Goal: Task Accomplishment & Management: Manage account settings

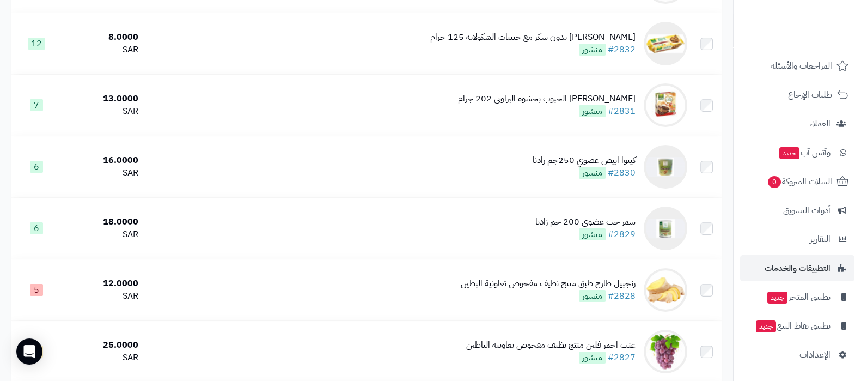
scroll to position [272, 0]
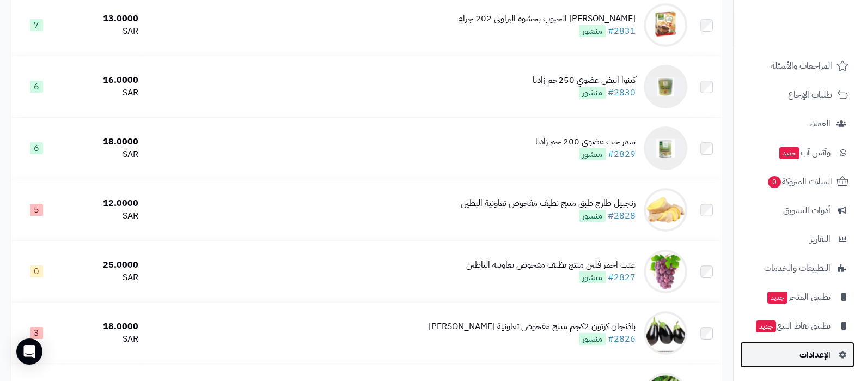
click at [809, 354] on span "الإعدادات" at bounding box center [815, 354] width 31 height 15
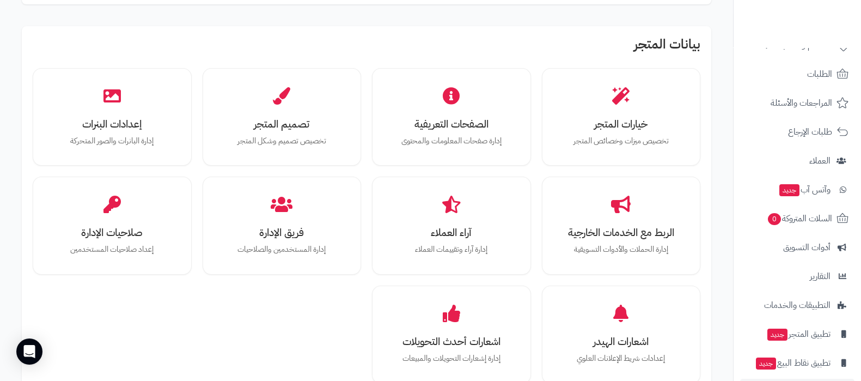
scroll to position [88, 0]
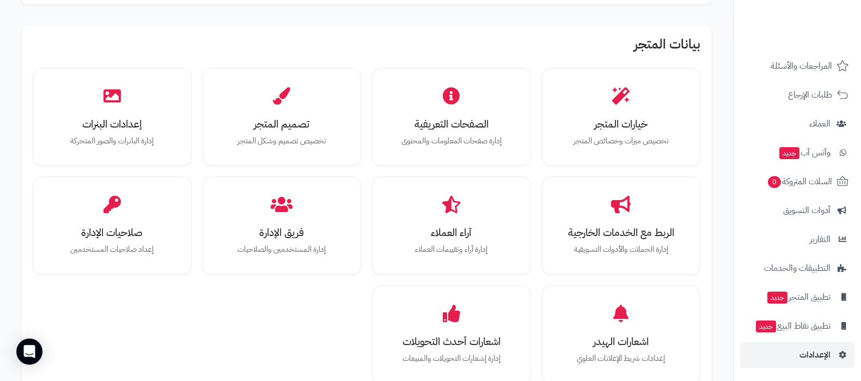
click at [796, 281] on ul "لوحة التحكم الأقسام والمنتجات المنتجات الأقسام الماركات مواصفات المنتجات مواصفا…" at bounding box center [797, 166] width 127 height 401
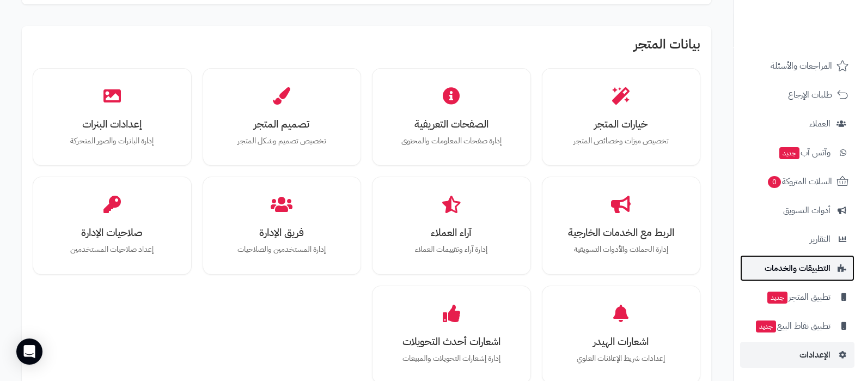
click at [807, 274] on span "التطبيقات والخدمات" at bounding box center [798, 267] width 66 height 15
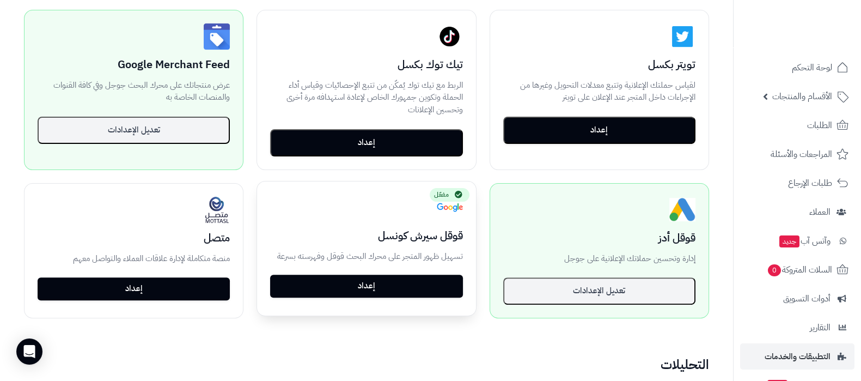
scroll to position [408, 0]
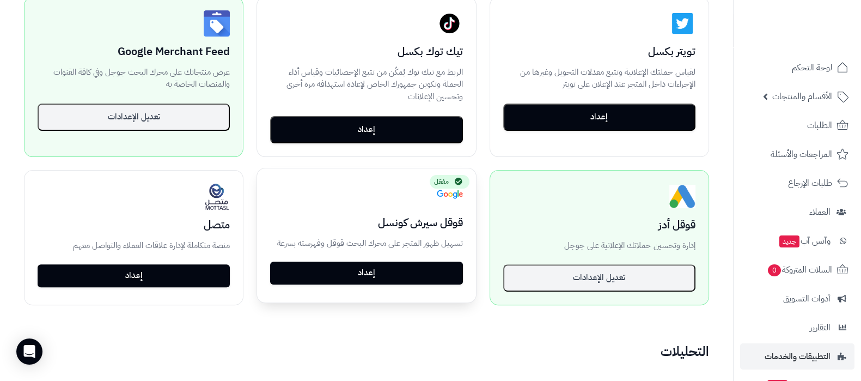
click at [387, 272] on link "إعداد" at bounding box center [366, 272] width 192 height 23
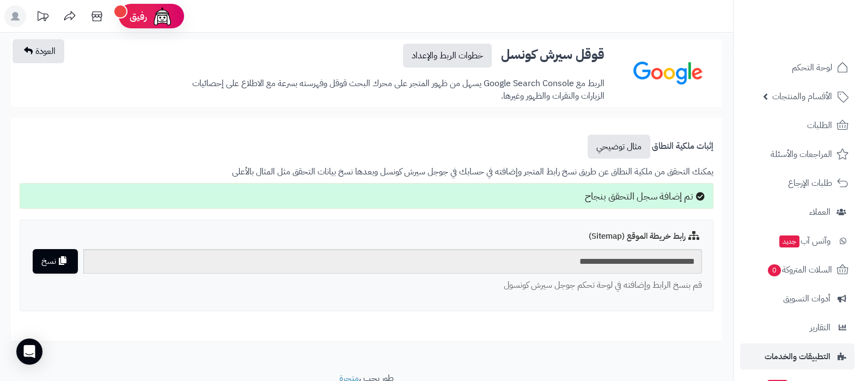
scroll to position [45, 0]
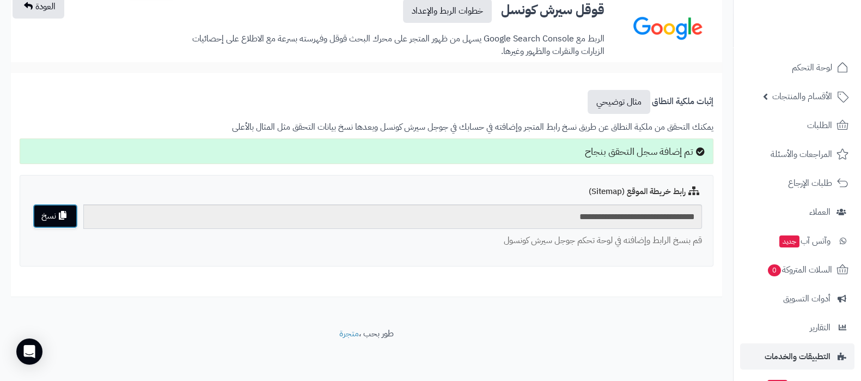
click at [62, 219] on button "نسخ" at bounding box center [55, 216] width 45 height 25
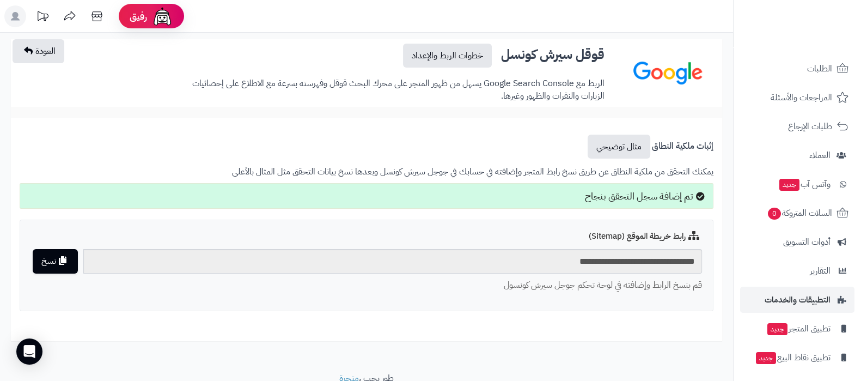
scroll to position [88, 0]
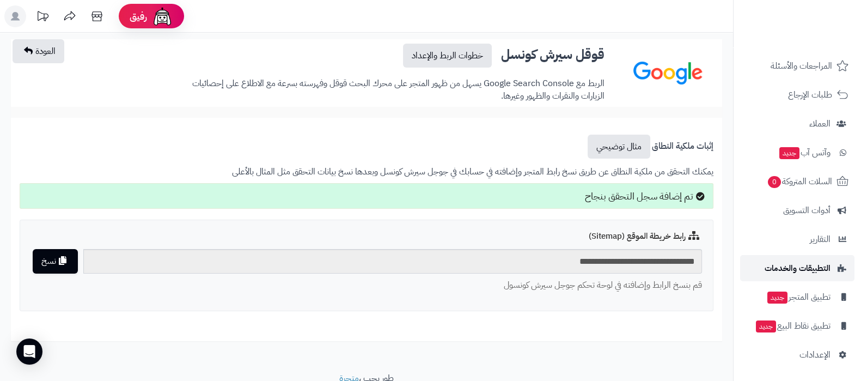
click at [814, 265] on span "التطبيقات والخدمات" at bounding box center [798, 267] width 66 height 15
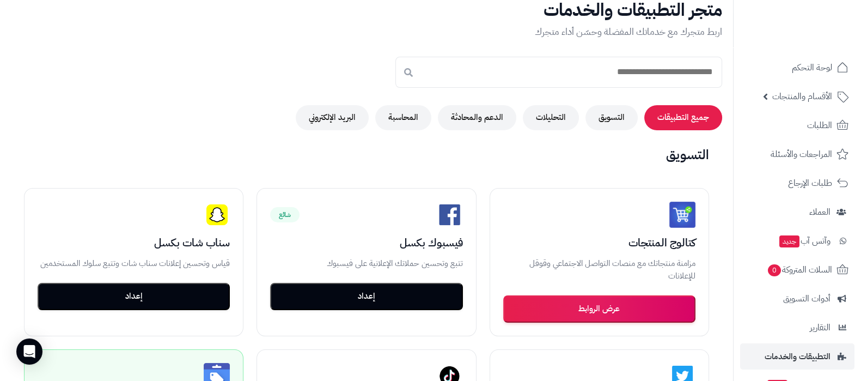
scroll to position [68, 0]
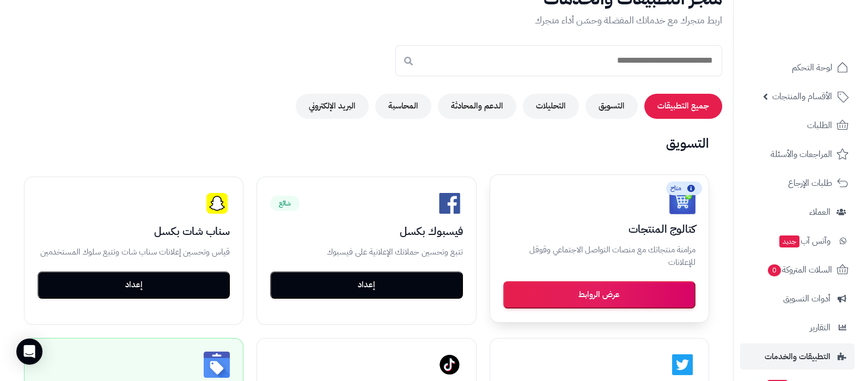
click at [591, 302] on button "عرض الروابط" at bounding box center [599, 294] width 192 height 27
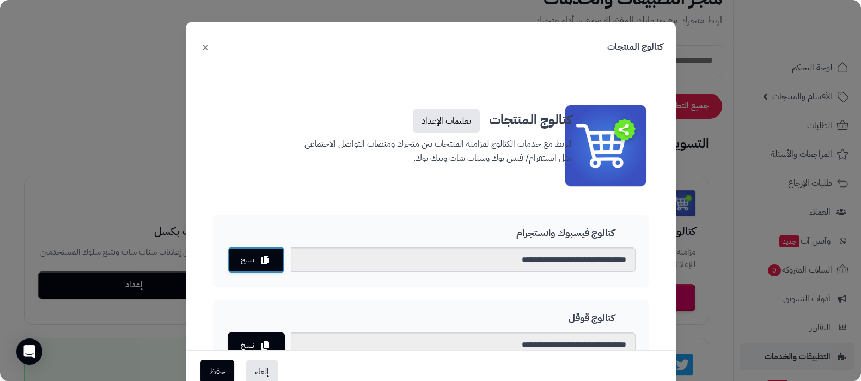
click at [252, 253] on button "نسخ" at bounding box center [256, 260] width 57 height 26
click at [211, 45] on button "×" at bounding box center [205, 46] width 13 height 24
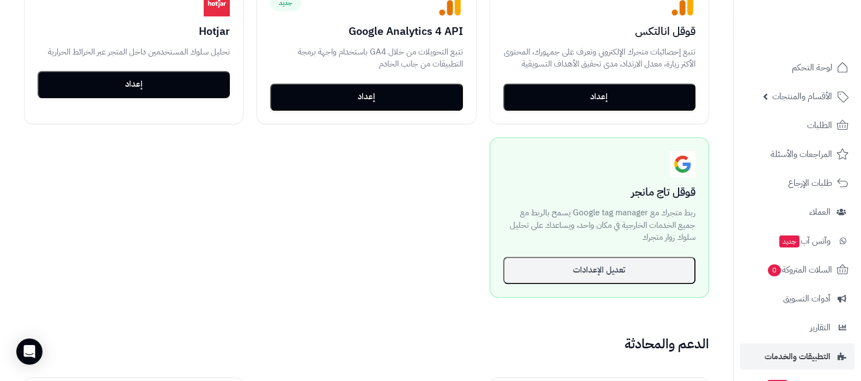
scroll to position [885, 0]
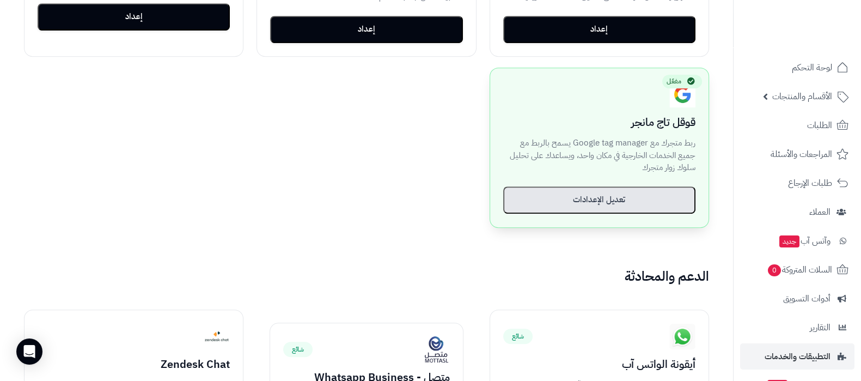
click at [553, 201] on button "تعديل الإعدادات" at bounding box center [599, 199] width 192 height 27
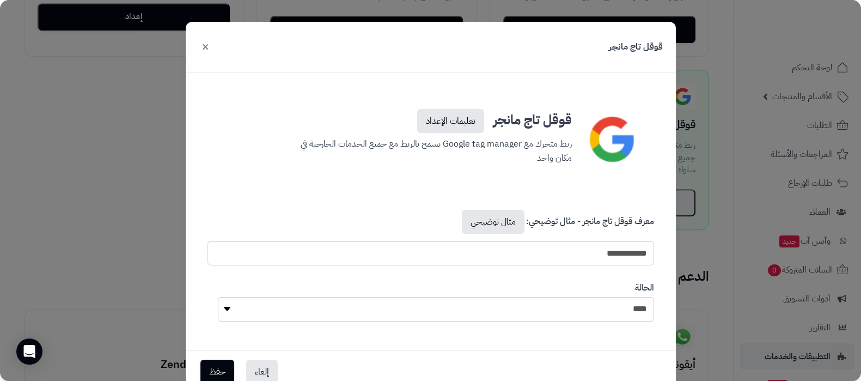
click at [212, 45] on button "×" at bounding box center [205, 46] width 13 height 24
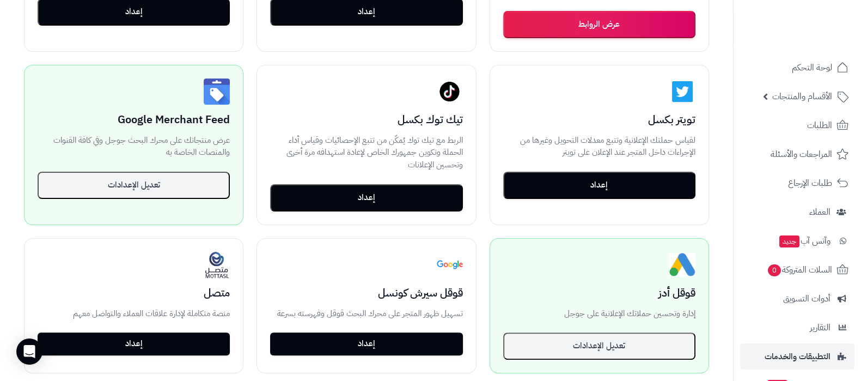
scroll to position [340, 0]
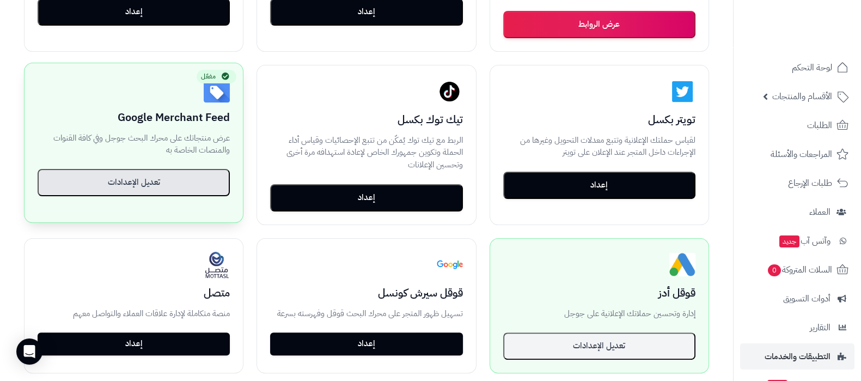
click at [150, 194] on button "تعديل الإعدادات" at bounding box center [134, 182] width 192 height 27
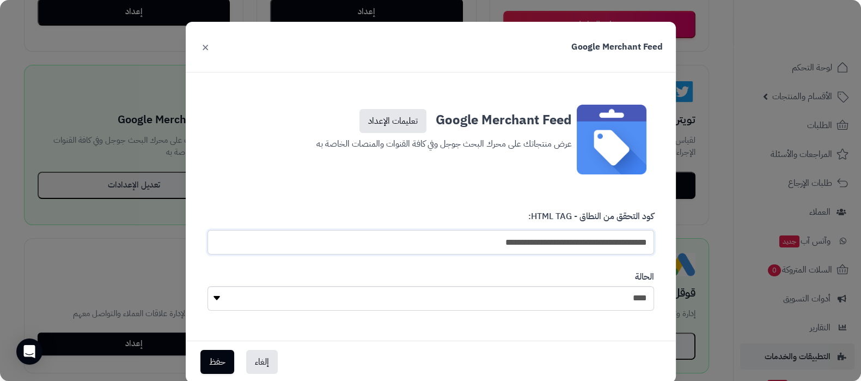
drag, startPoint x: 397, startPoint y: 241, endPoint x: 697, endPoint y: 238, distance: 300.7
click at [697, 238] on div "**********" at bounding box center [430, 190] width 861 height 381
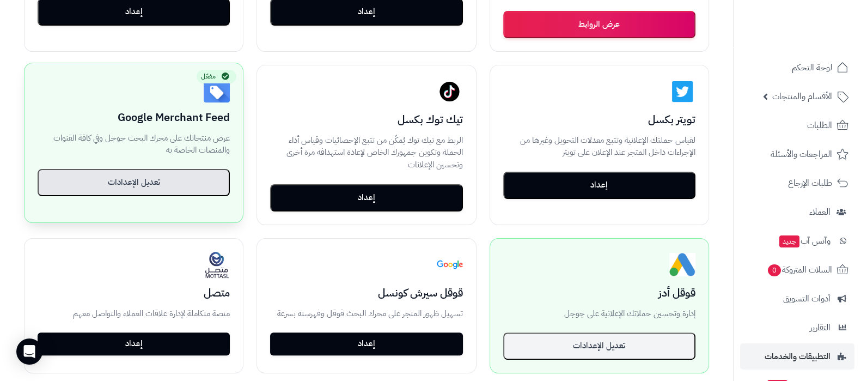
click at [168, 178] on button "تعديل الإعدادات" at bounding box center [134, 182] width 192 height 27
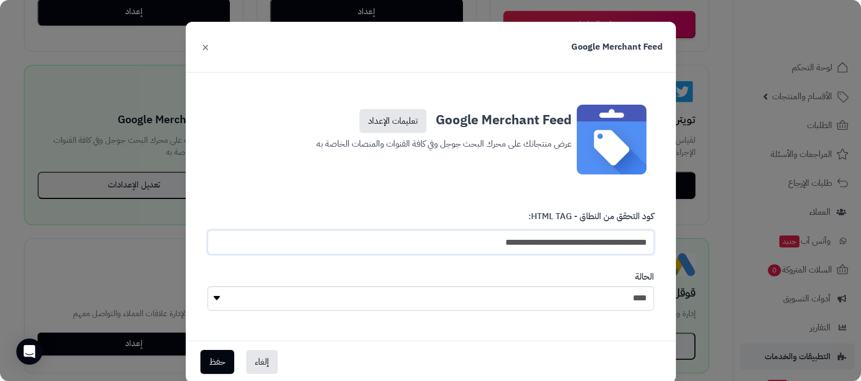
click at [436, 234] on input "**********" at bounding box center [431, 242] width 447 height 25
click at [381, 197] on section "**********" at bounding box center [431, 260] width 464 height 134
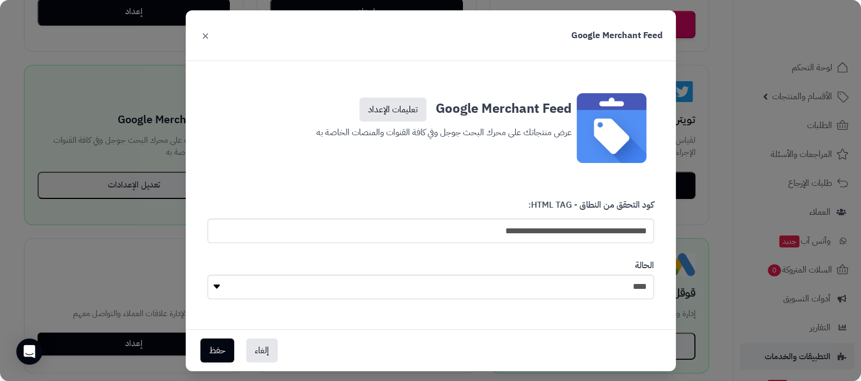
scroll to position [23, 0]
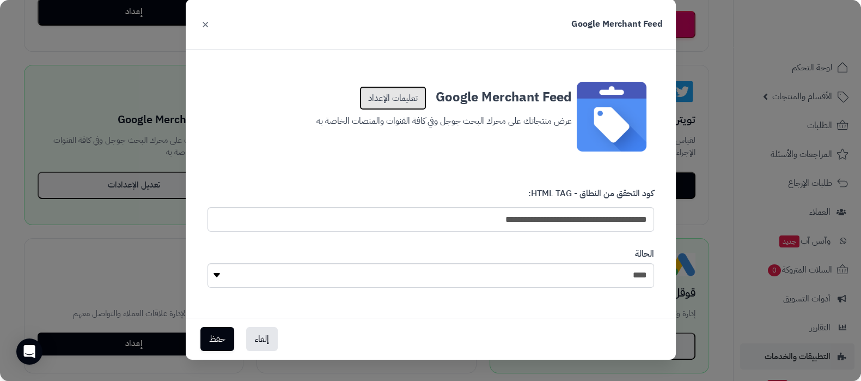
click at [384, 99] on link "تعليمات الإعداد" at bounding box center [392, 98] width 67 height 24
click at [208, 22] on button "×" at bounding box center [205, 23] width 13 height 24
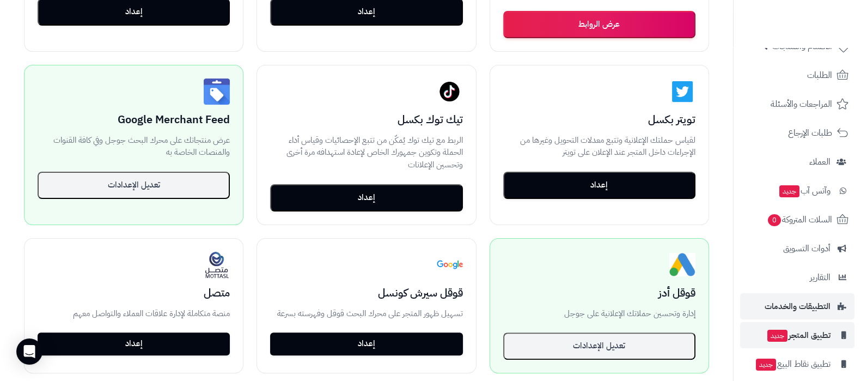
scroll to position [88, 0]
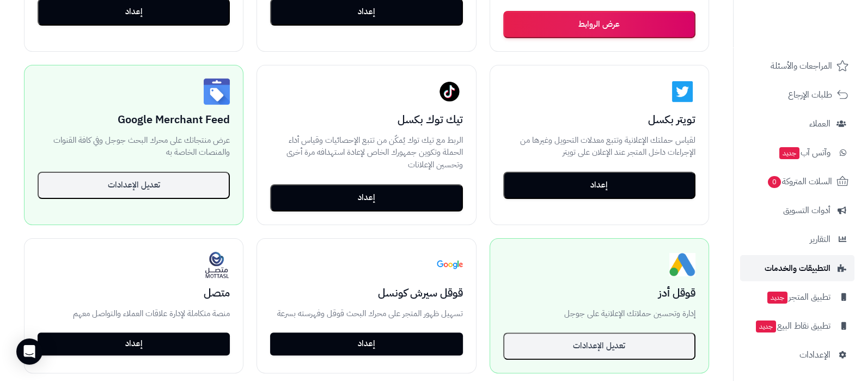
click at [791, 265] on span "التطبيقات والخدمات" at bounding box center [798, 267] width 66 height 15
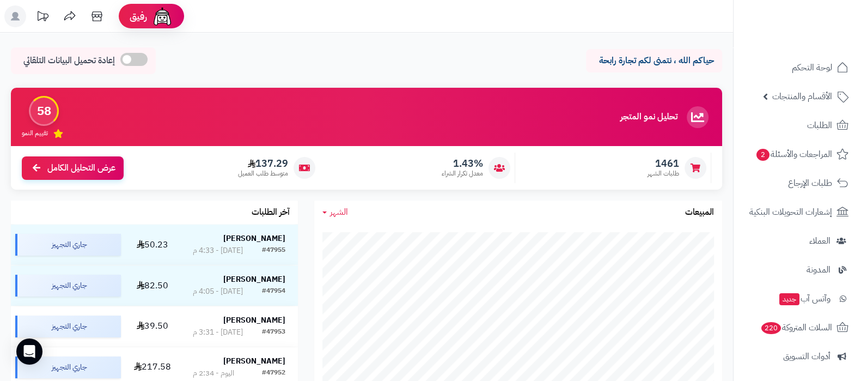
scroll to position [147, 0]
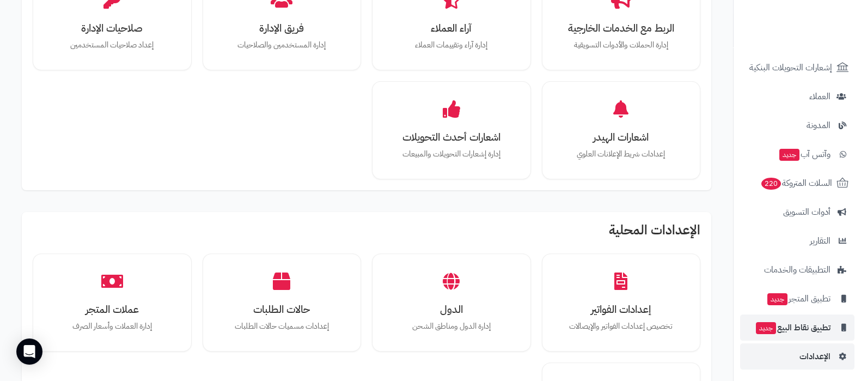
scroll to position [147, 0]
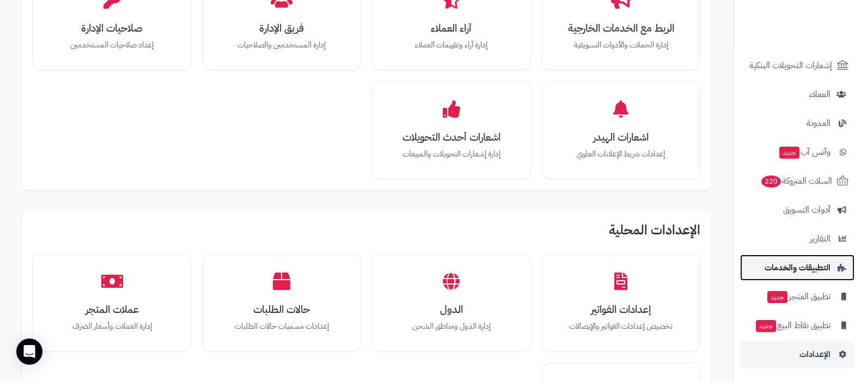
click at [796, 269] on span "التطبيقات والخدمات" at bounding box center [798, 267] width 66 height 15
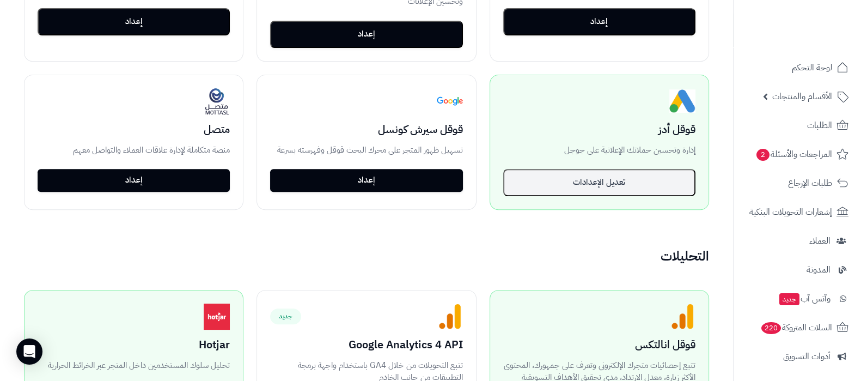
scroll to position [613, 0]
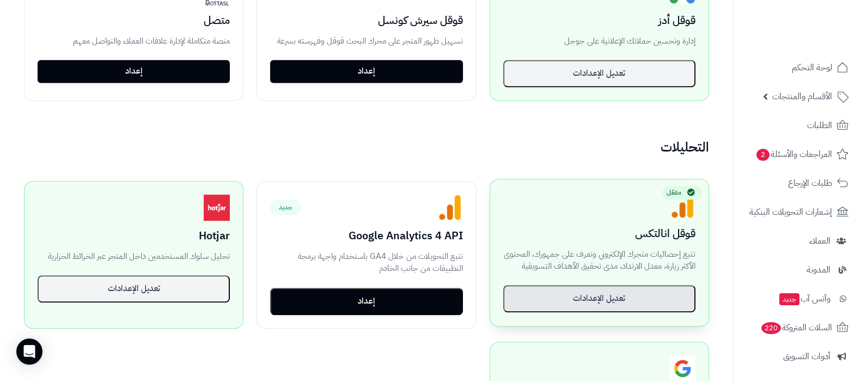
click at [594, 304] on button "تعديل الإعدادات" at bounding box center [599, 298] width 192 height 27
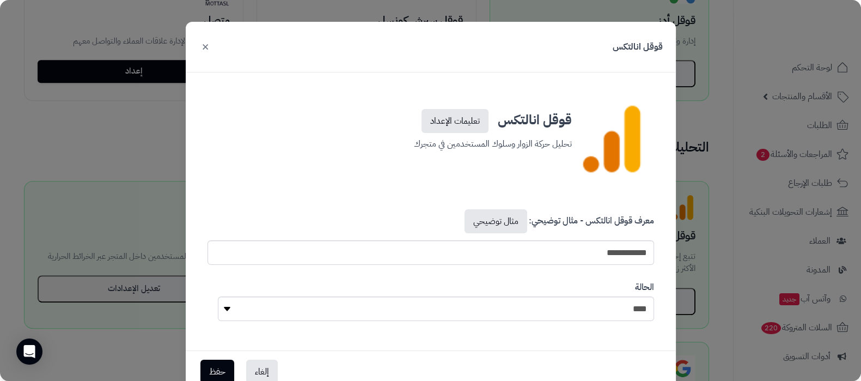
click at [211, 41] on button "×" at bounding box center [205, 46] width 13 height 24
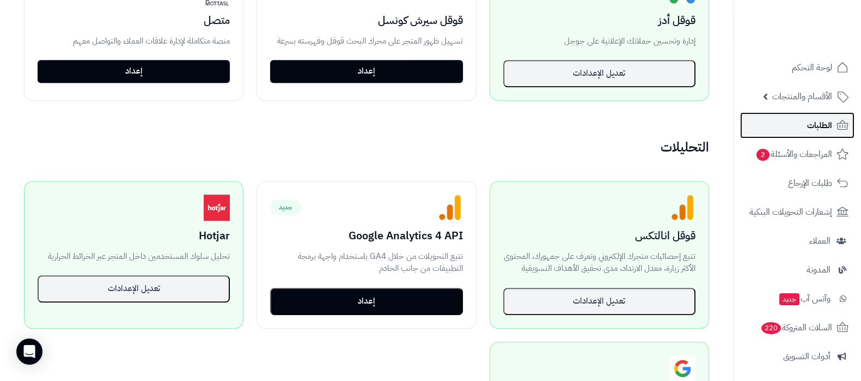
click at [780, 116] on link "الطلبات" at bounding box center [797, 125] width 114 height 26
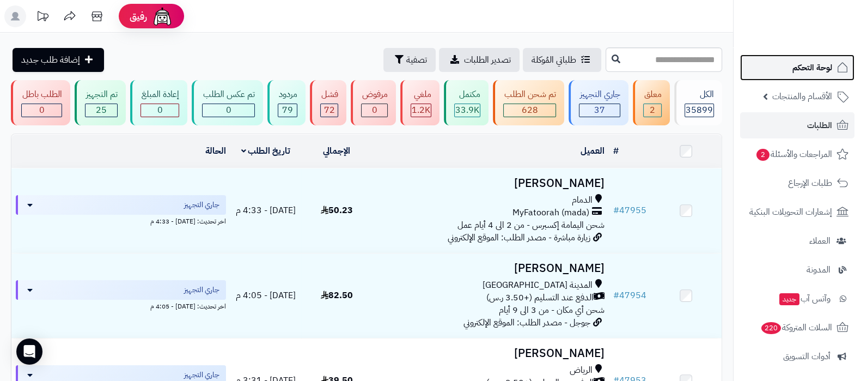
click at [807, 69] on span "لوحة التحكم" at bounding box center [812, 67] width 40 height 15
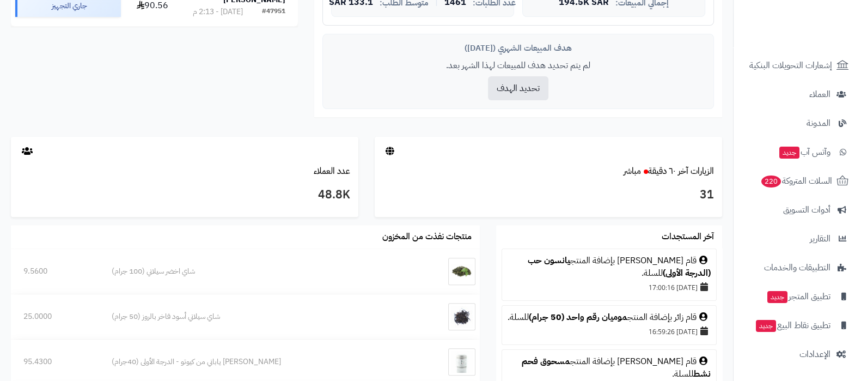
scroll to position [476, 0]
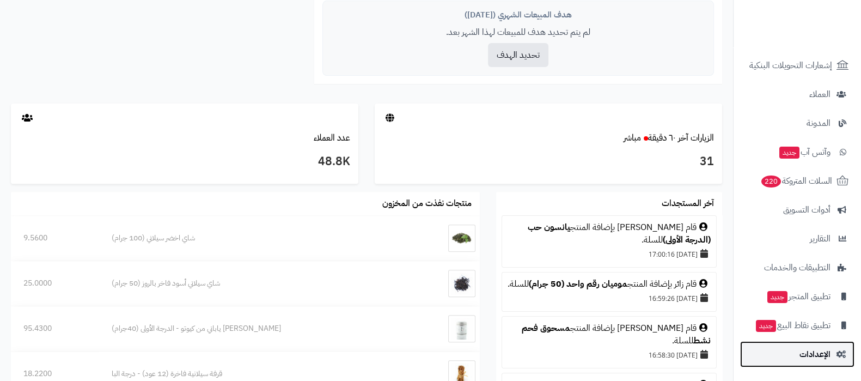
click at [810, 350] on span "الإعدادات" at bounding box center [815, 353] width 31 height 15
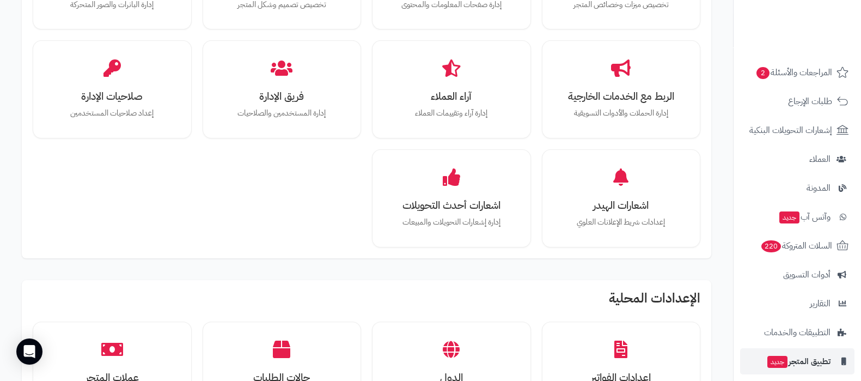
scroll to position [136, 0]
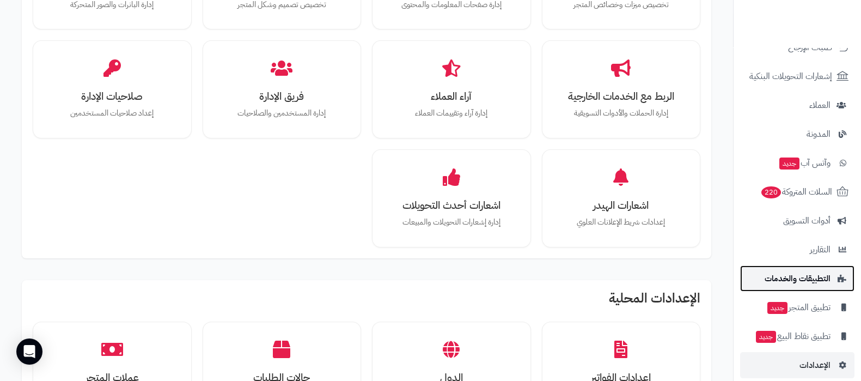
click at [806, 281] on span "التطبيقات والخدمات" at bounding box center [798, 278] width 66 height 15
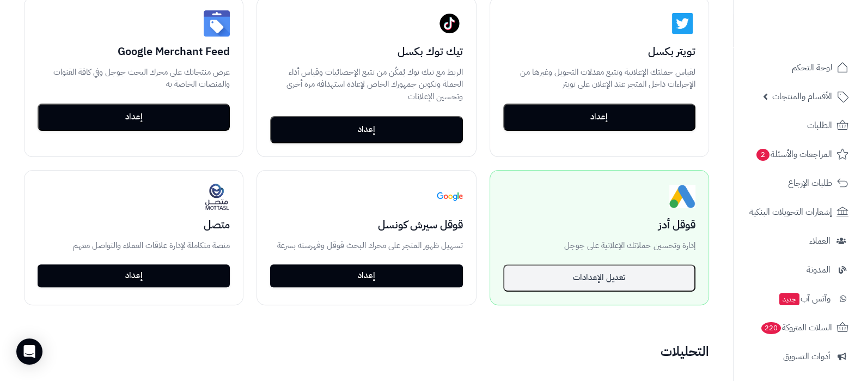
scroll to position [613, 0]
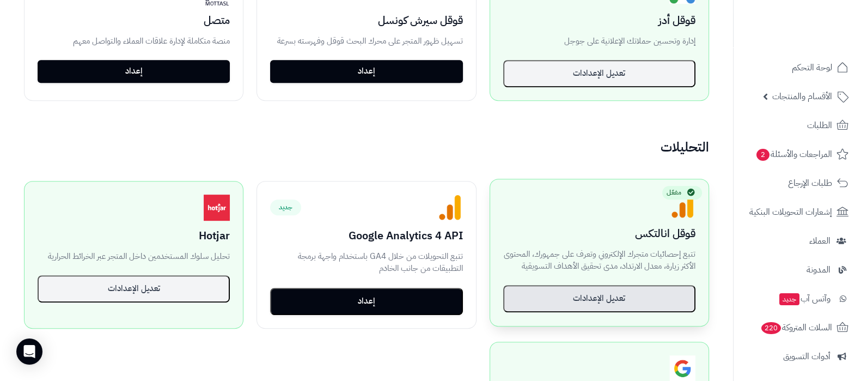
click at [597, 297] on button "تعديل الإعدادات" at bounding box center [599, 298] width 192 height 27
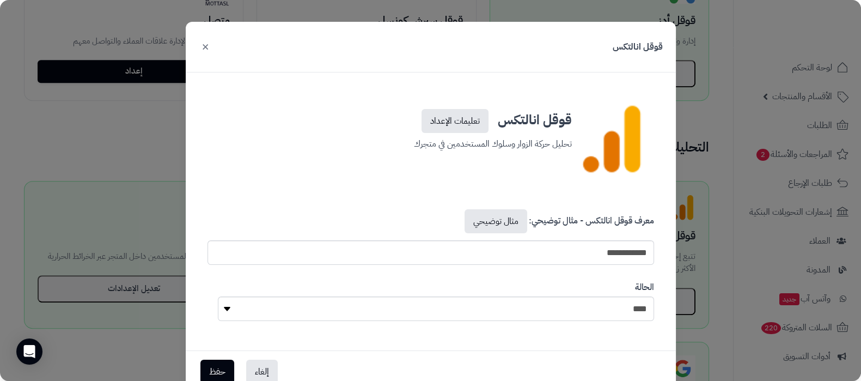
click at [212, 47] on button "×" at bounding box center [205, 46] width 13 height 24
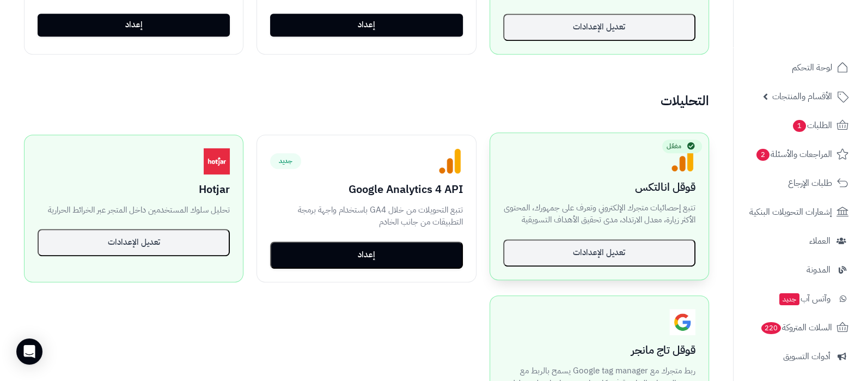
scroll to position [681, 0]
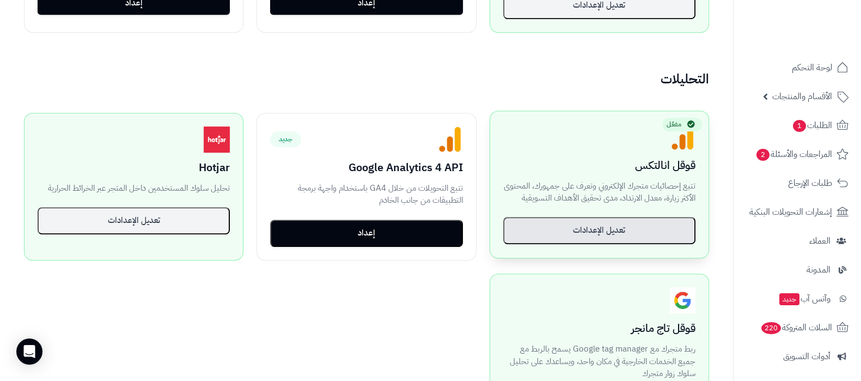
click at [577, 221] on button "تعديل الإعدادات" at bounding box center [599, 230] width 192 height 27
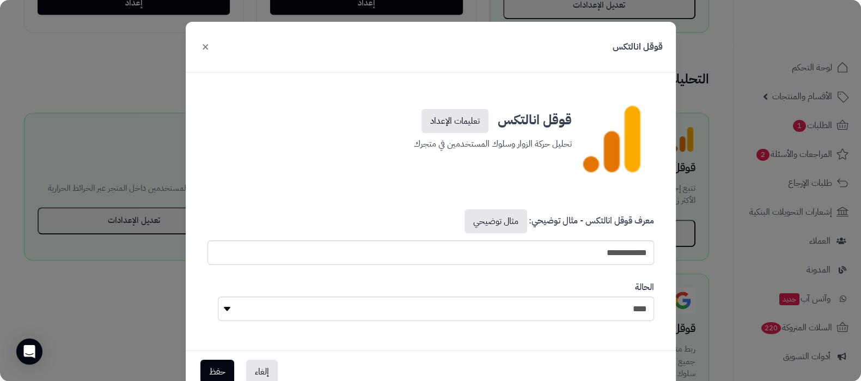
click at [208, 49] on button "×" at bounding box center [205, 46] width 13 height 24
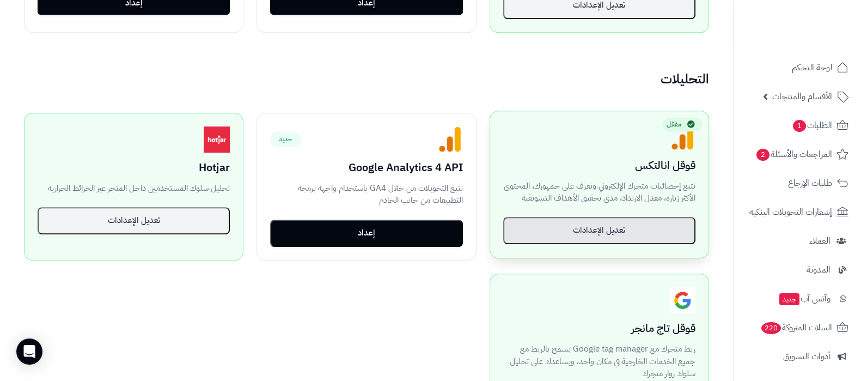
click at [612, 236] on button "تعديل الإعدادات" at bounding box center [599, 230] width 192 height 27
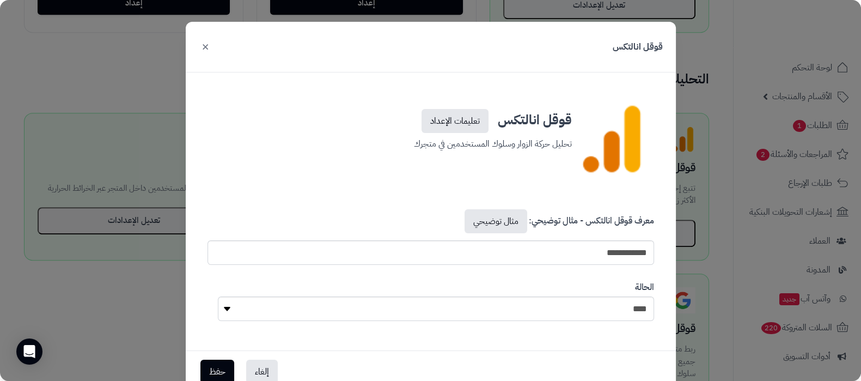
click at [209, 45] on button "×" at bounding box center [205, 46] width 13 height 24
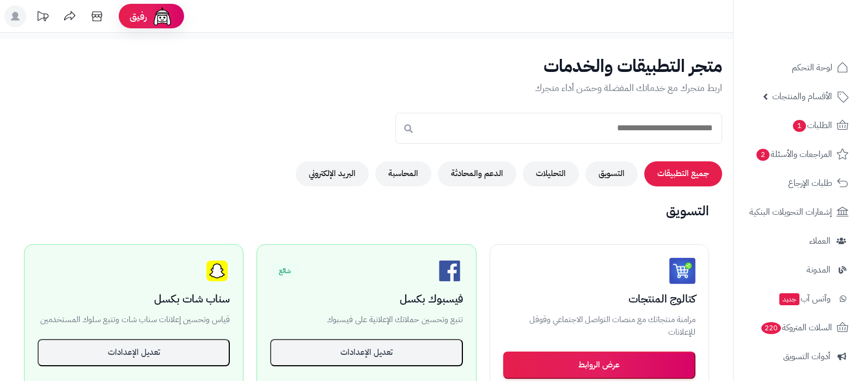
scroll to position [673, 0]
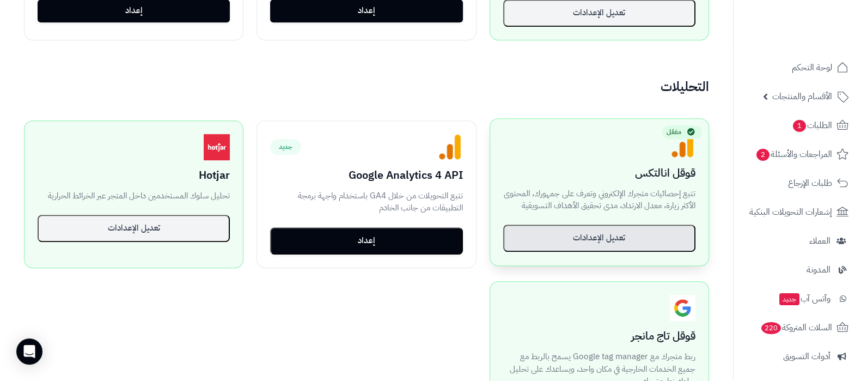
click at [583, 239] on button "تعديل الإعدادات" at bounding box center [599, 237] width 192 height 27
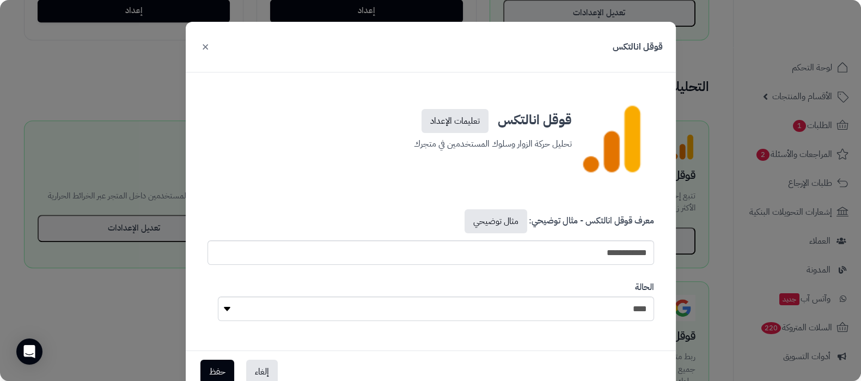
click at [210, 47] on button "×" at bounding box center [205, 46] width 13 height 24
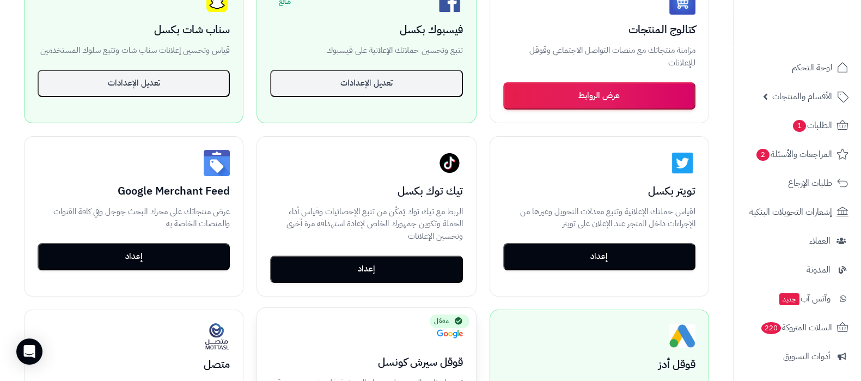
scroll to position [197, 0]
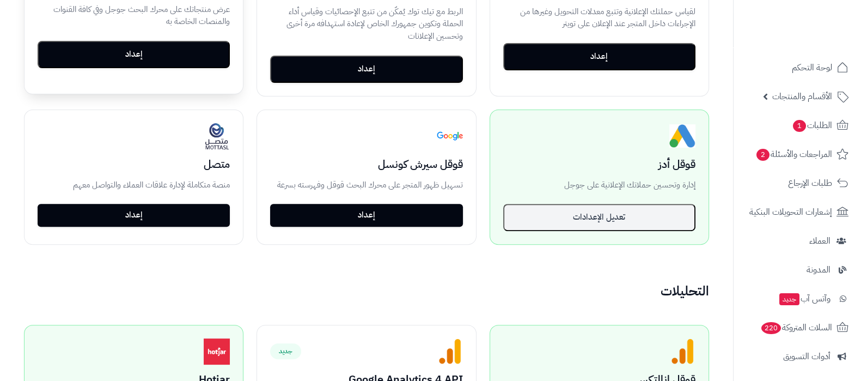
scroll to position [605, 0]
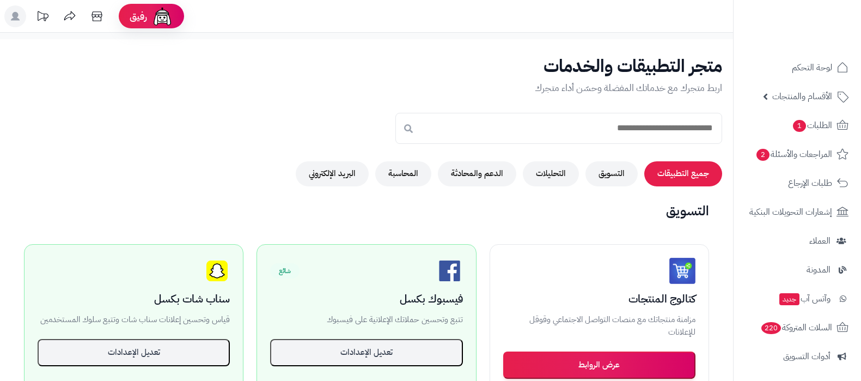
scroll to position [605, 0]
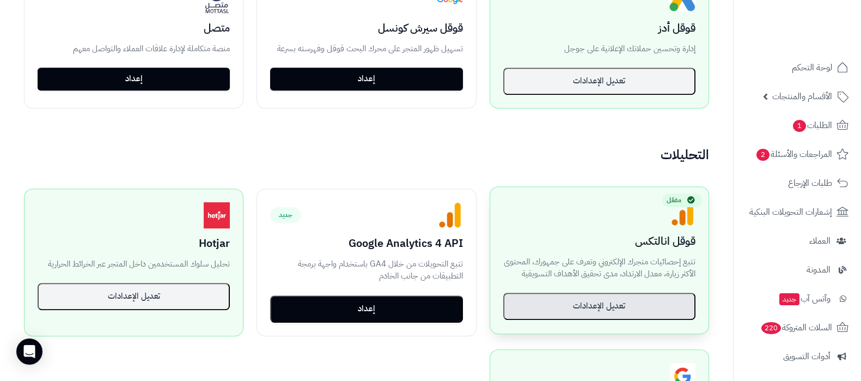
click at [591, 309] on button "تعديل الإعدادات" at bounding box center [599, 305] width 192 height 27
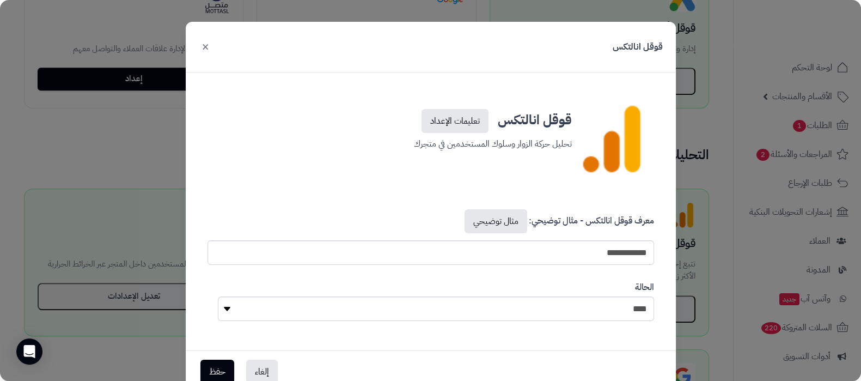
click at [208, 50] on button "×" at bounding box center [205, 46] width 13 height 24
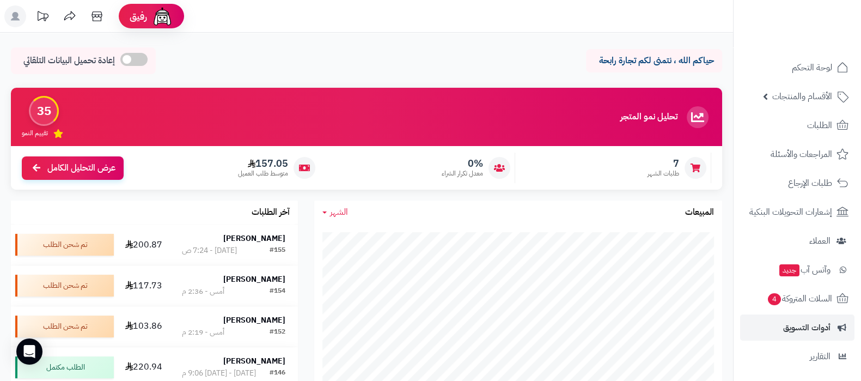
scroll to position [117, 0]
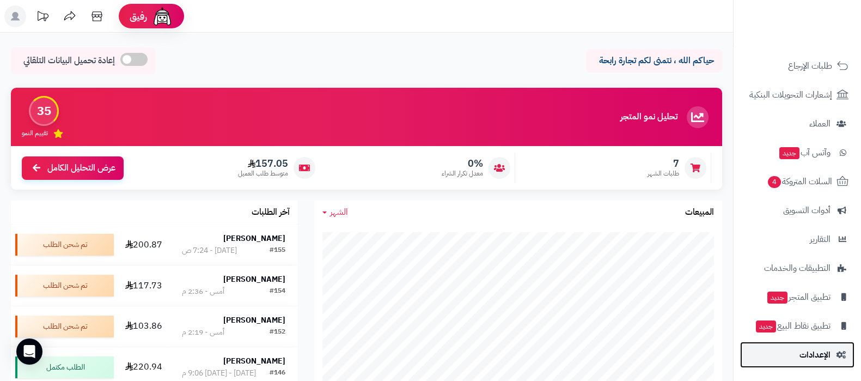
click at [801, 350] on span "الإعدادات" at bounding box center [815, 354] width 31 height 15
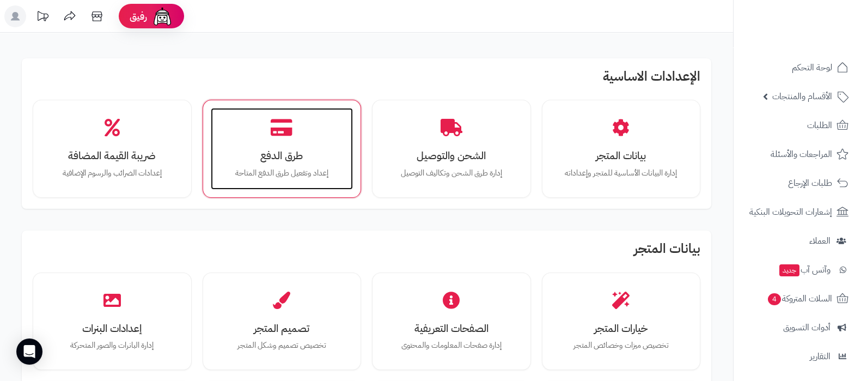
click at [303, 143] on div "طرق الدفع إعداد وتفعيل طرق الدفع المتاحة" at bounding box center [282, 149] width 143 height 82
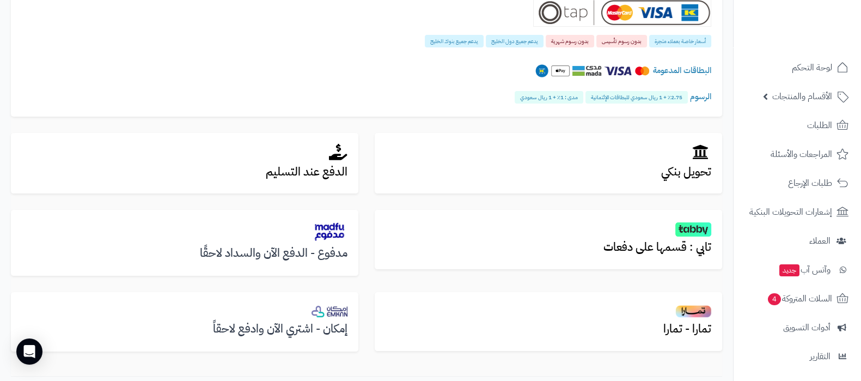
scroll to position [351, 0]
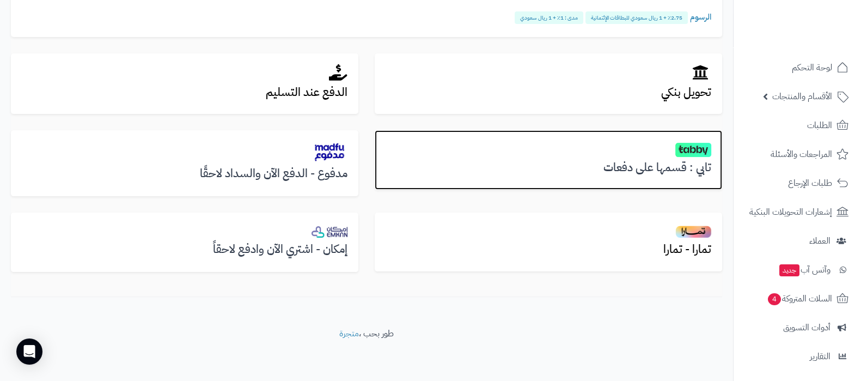
click at [666, 162] on h3 "تابي : قسمها على دفعات" at bounding box center [549, 167] width 326 height 13
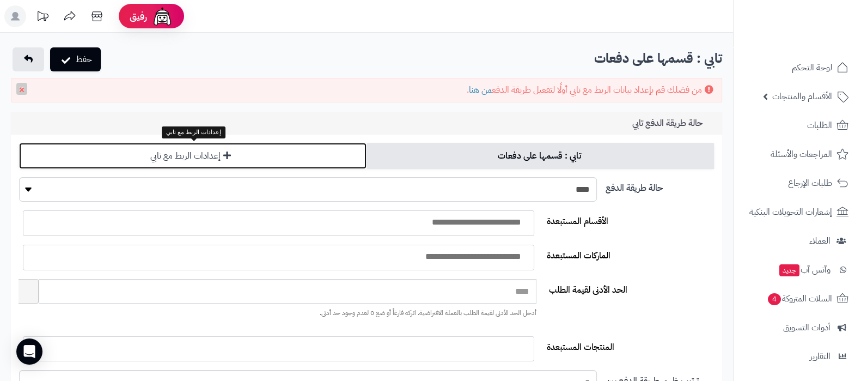
click at [294, 154] on link "إعدادات الربط مع تابي" at bounding box center [192, 156] width 347 height 26
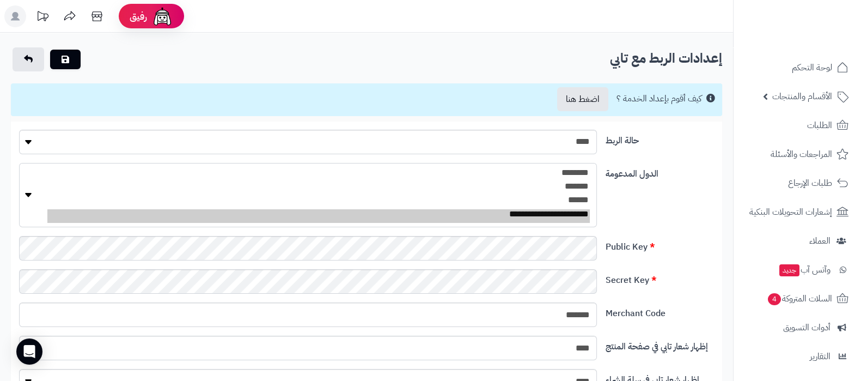
select select "**"
click at [560, 216] on option "**********" at bounding box center [318, 216] width 542 height 14
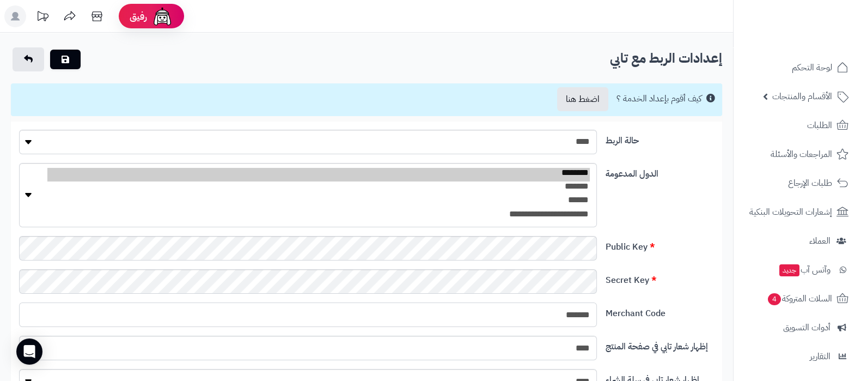
click at [565, 312] on input "*******" at bounding box center [308, 314] width 578 height 25
click at [565, 312] on input "Merchant Code" at bounding box center [308, 314] width 578 height 25
type input "**"
click at [667, 224] on div "**********" at bounding box center [367, 199] width 704 height 73
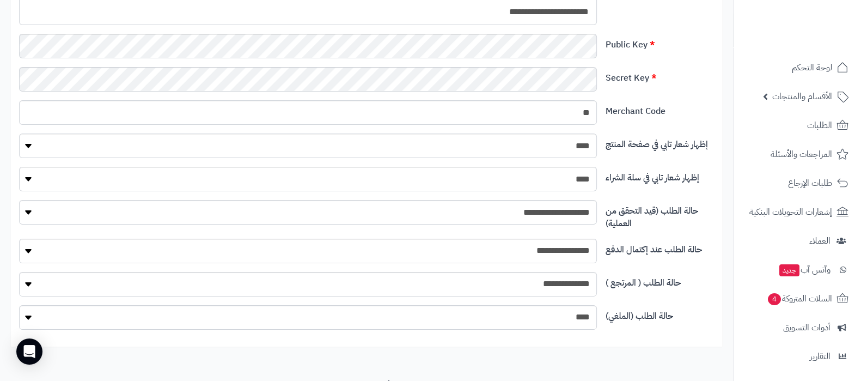
scroll to position [204, 0]
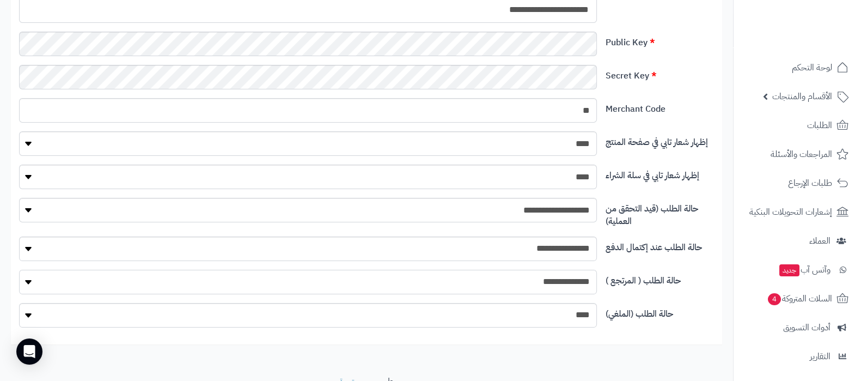
click at [575, 290] on select "**********" at bounding box center [308, 282] width 578 height 25
select select "*"
click at [19, 270] on select "**********" at bounding box center [308, 282] width 578 height 25
click at [697, 296] on div "**********" at bounding box center [367, 286] width 704 height 33
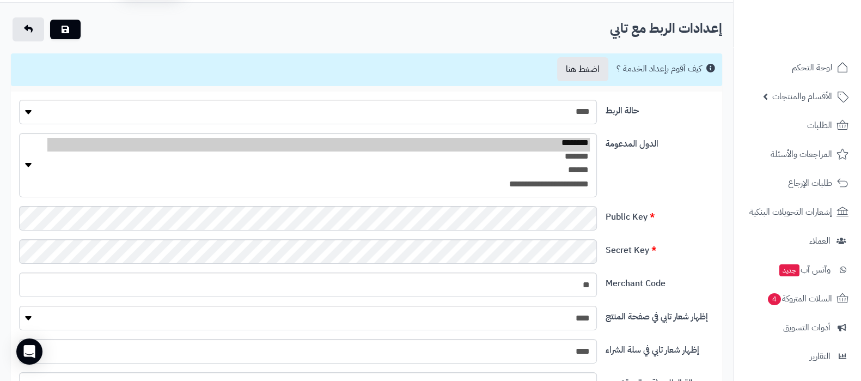
scroll to position [0, 0]
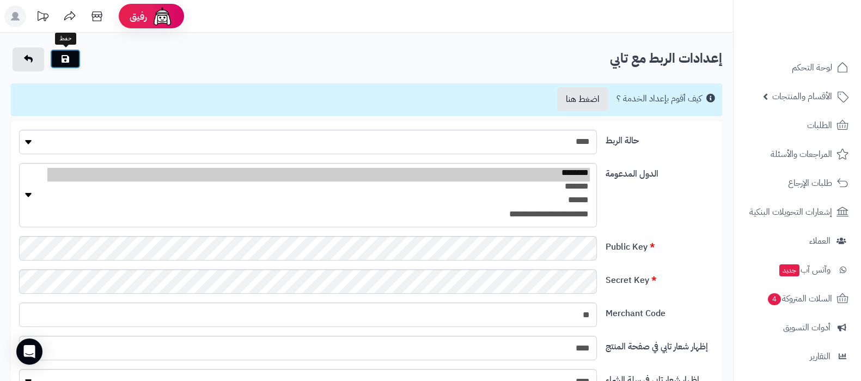
click at [64, 59] on icon "submit" at bounding box center [66, 58] width 8 height 9
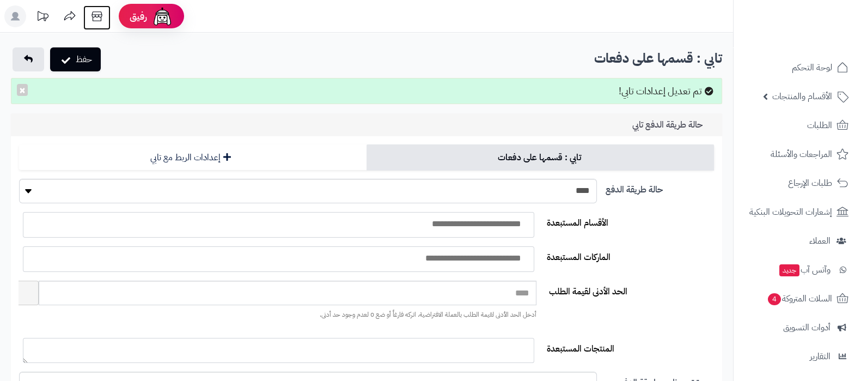
click at [95, 22] on icon at bounding box center [97, 16] width 22 height 22
click at [584, 193] on select "**** ****" at bounding box center [308, 191] width 578 height 25
select select "*"
click at [19, 179] on select "**** ****" at bounding box center [308, 191] width 578 height 25
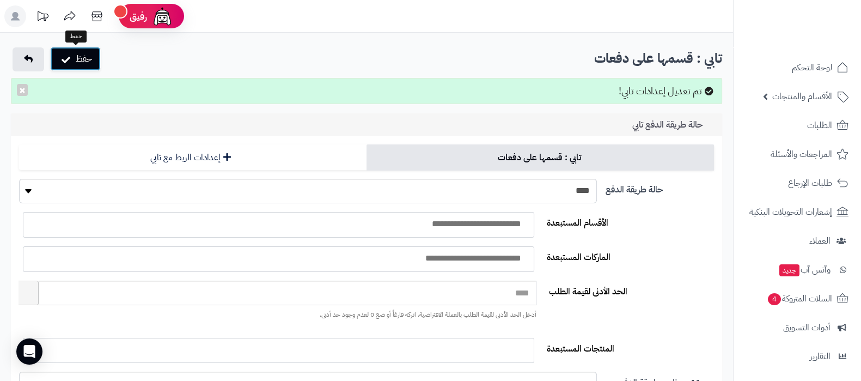
click at [80, 69] on button "حفظ" at bounding box center [75, 59] width 51 height 24
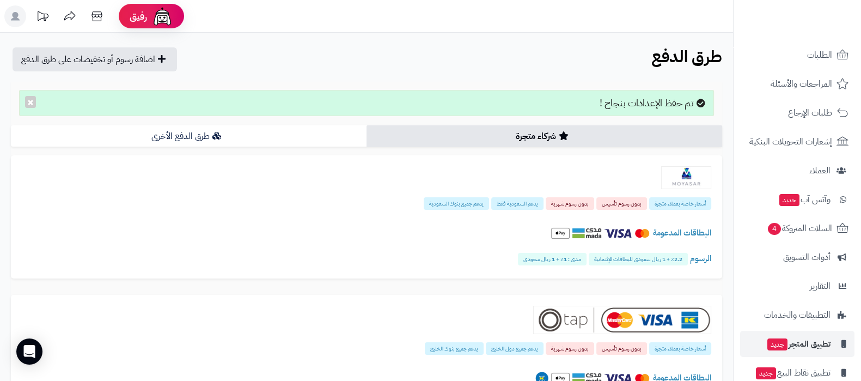
scroll to position [117, 0]
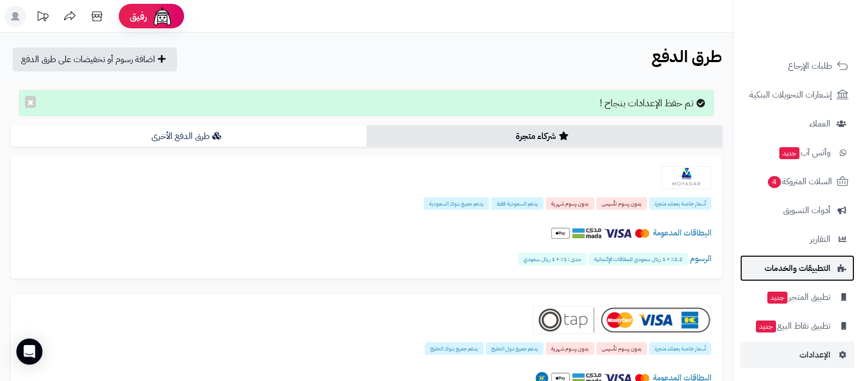
click at [805, 269] on span "التطبيقات والخدمات" at bounding box center [798, 267] width 66 height 15
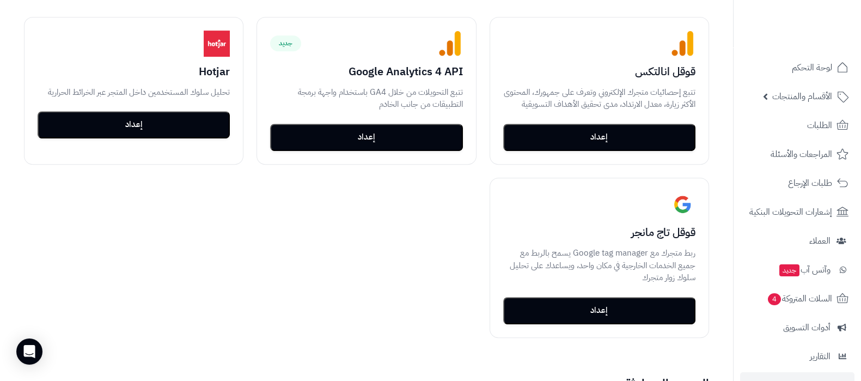
scroll to position [681, 0]
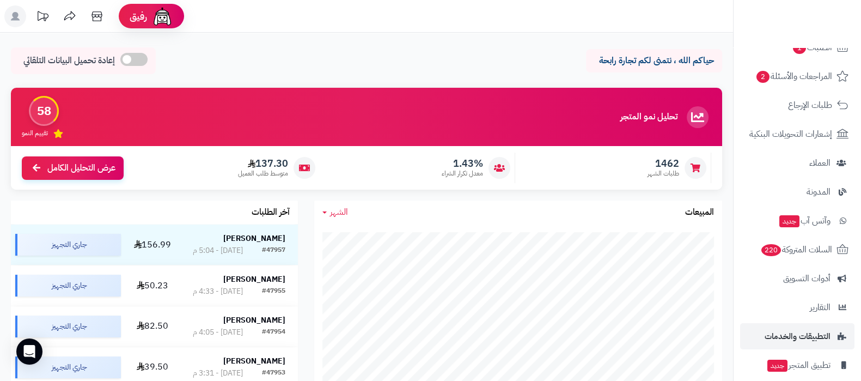
scroll to position [136, 0]
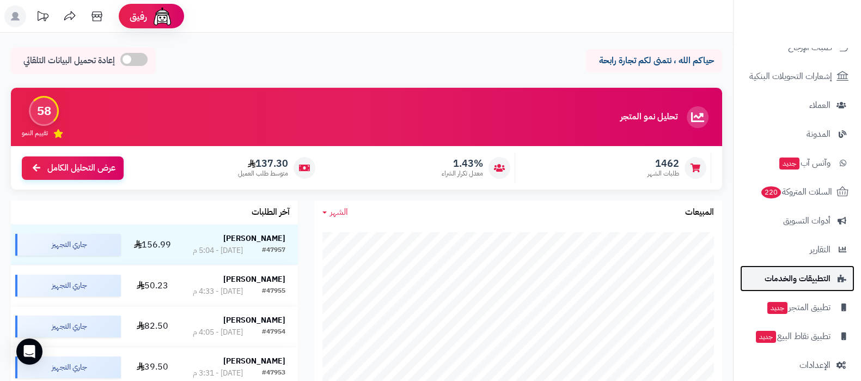
click at [800, 281] on span "التطبيقات والخدمات" at bounding box center [798, 278] width 66 height 15
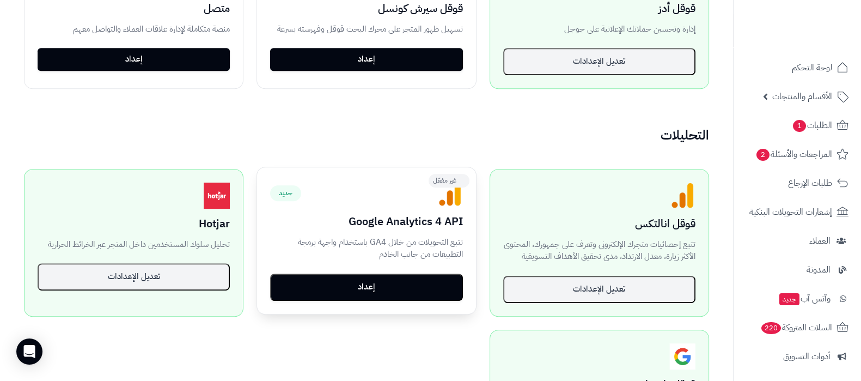
scroll to position [693, 0]
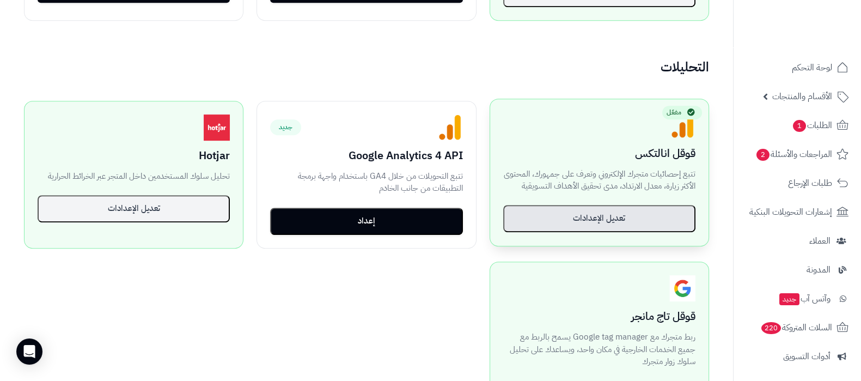
click at [594, 221] on button "تعديل الإعدادات" at bounding box center [599, 218] width 192 height 27
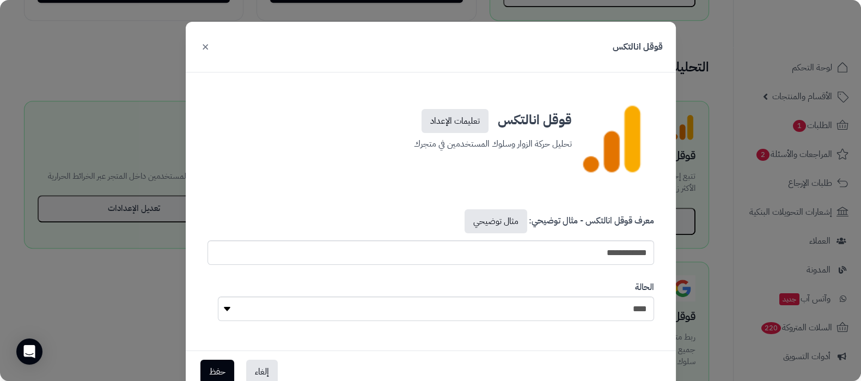
click at [212, 46] on button "×" at bounding box center [205, 46] width 13 height 24
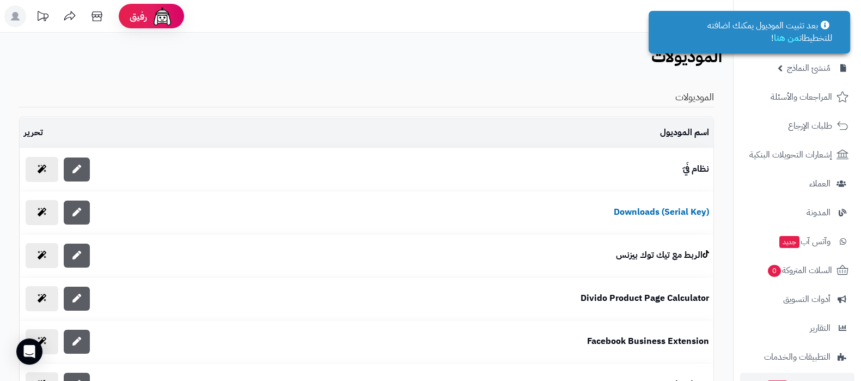
scroll to position [175, 0]
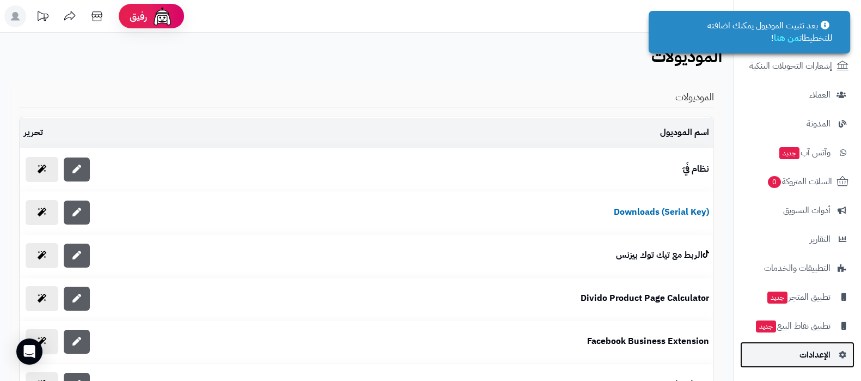
click at [798, 353] on link "الإعدادات" at bounding box center [797, 354] width 114 height 26
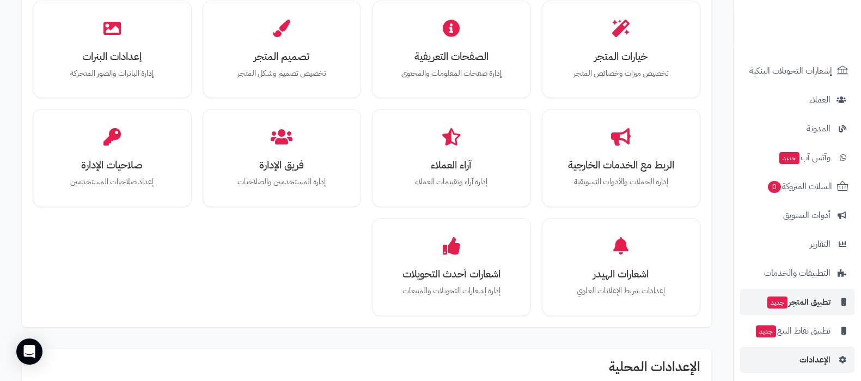
scroll to position [175, 0]
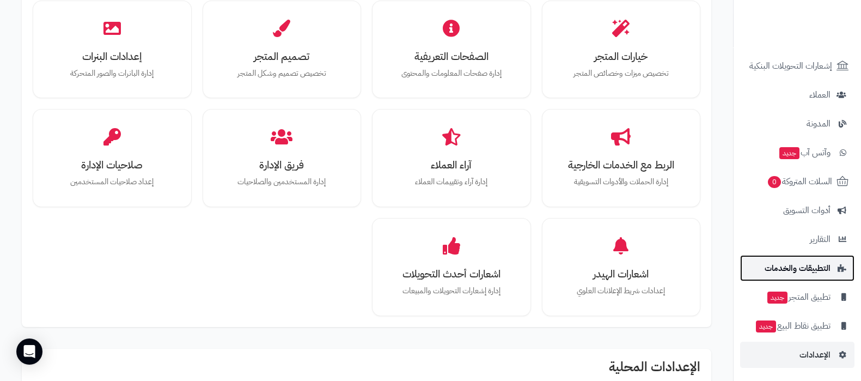
click at [800, 272] on span "التطبيقات والخدمات" at bounding box center [798, 267] width 66 height 15
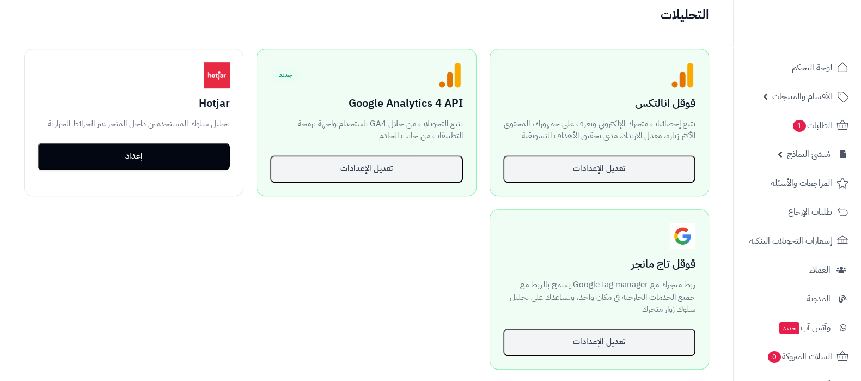
scroll to position [749, 0]
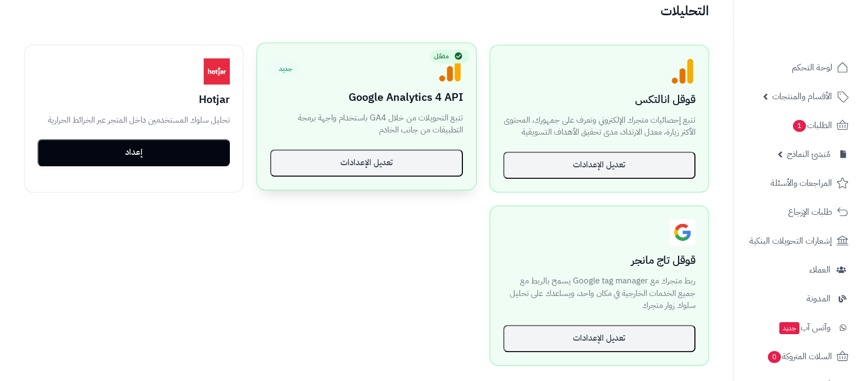
click at [370, 178] on div "جديد مفعّل Google Analytics 4 API تتبع التحويلات من خلال GA4 باستخدام واجهة برم…" at bounding box center [366, 116] width 218 height 147
click at [384, 164] on button "تعديل الإعدادات" at bounding box center [366, 162] width 192 height 27
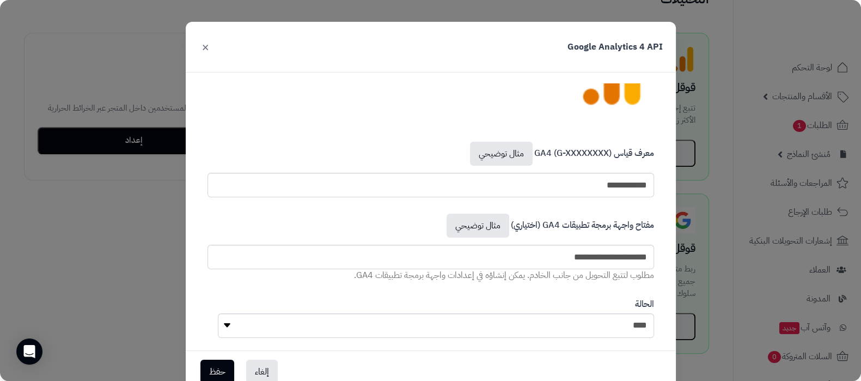
scroll to position [85, 0]
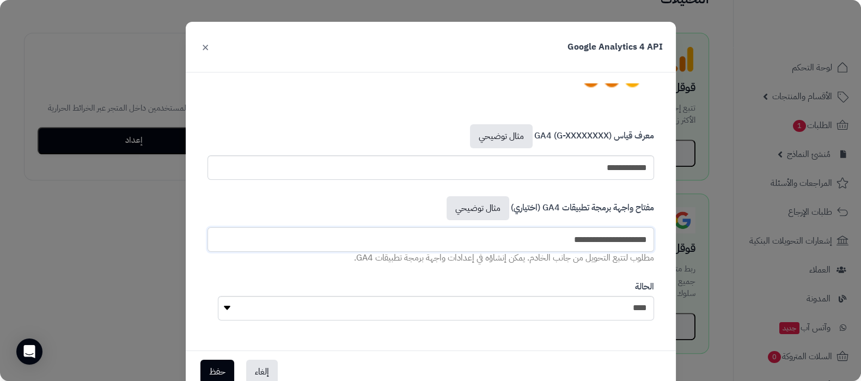
click at [595, 236] on input "**********" at bounding box center [431, 239] width 447 height 25
paste input "text"
type input "**********"
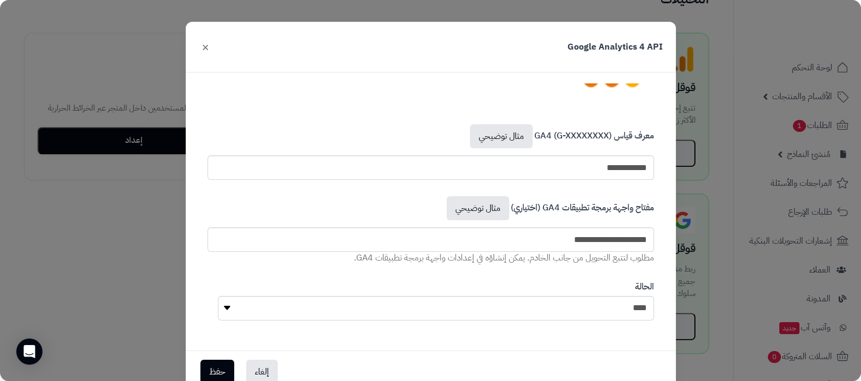
click at [497, 339] on div "**********" at bounding box center [431, 216] width 490 height 266
click at [212, 47] on button "×" at bounding box center [205, 46] width 13 height 24
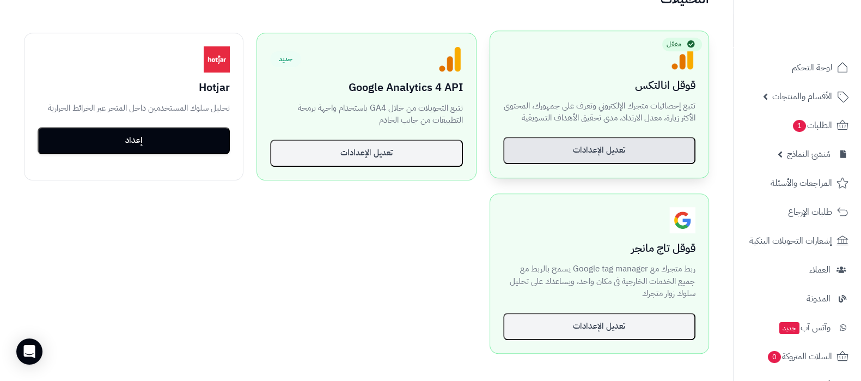
click at [613, 145] on button "تعديل الإعدادات" at bounding box center [599, 150] width 192 height 27
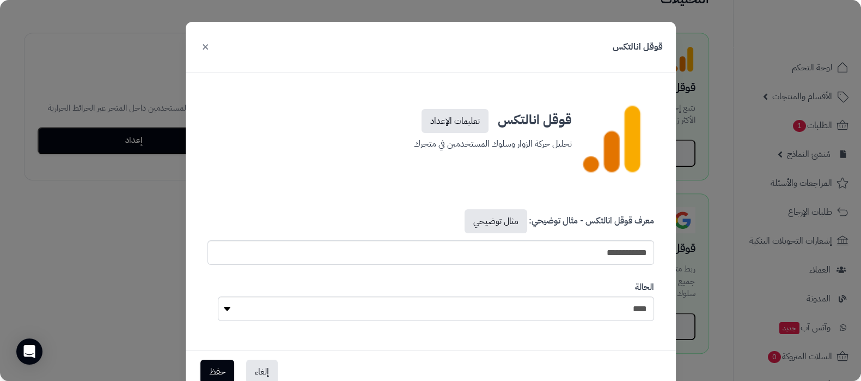
click at [212, 46] on button "×" at bounding box center [205, 46] width 13 height 24
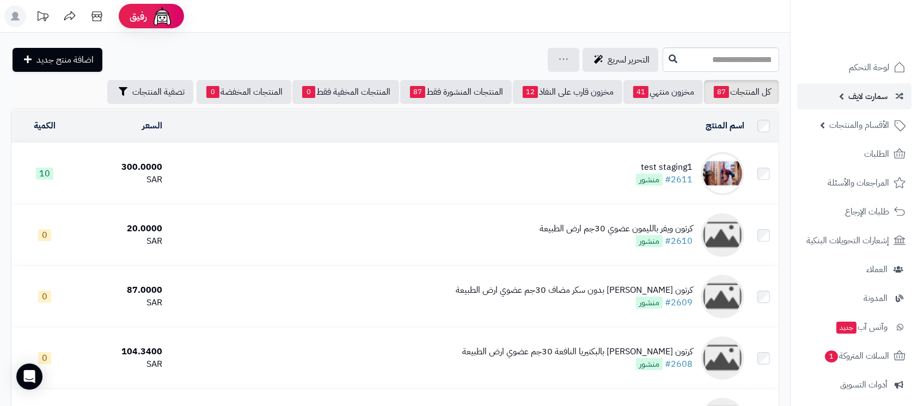
click at [843, 106] on link "سمارت لايف" at bounding box center [854, 96] width 114 height 26
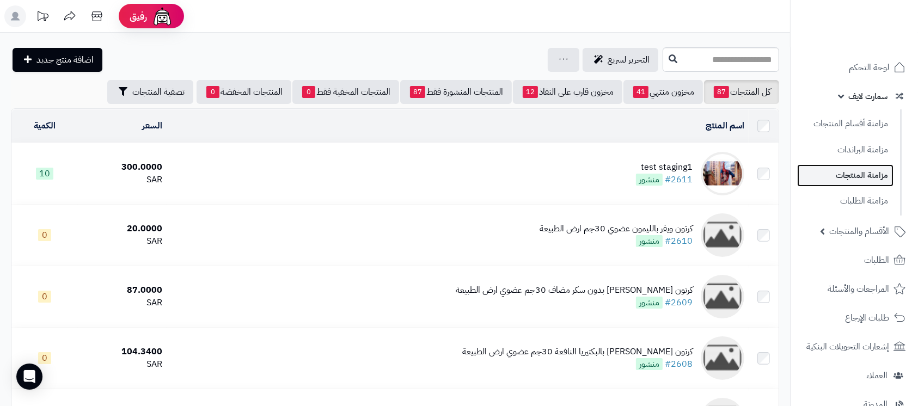
click at [853, 178] on link "مزامنة المنتجات" at bounding box center [845, 175] width 96 height 22
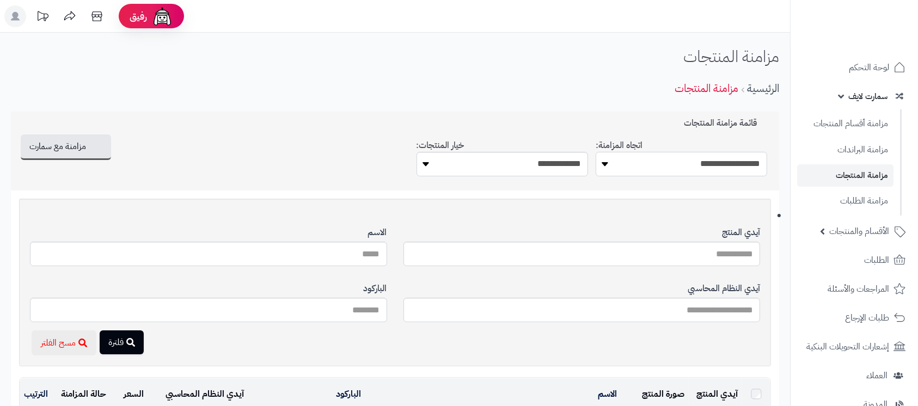
click at [728, 161] on select "**********" at bounding box center [682, 164] width 172 height 25
select select "*********"
click at [596, 152] on select "**********" at bounding box center [682, 164] width 172 height 25
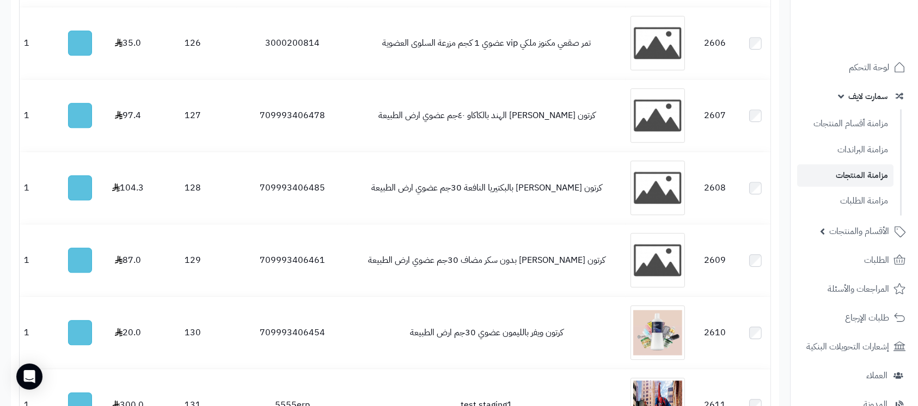
scroll to position [7028, 0]
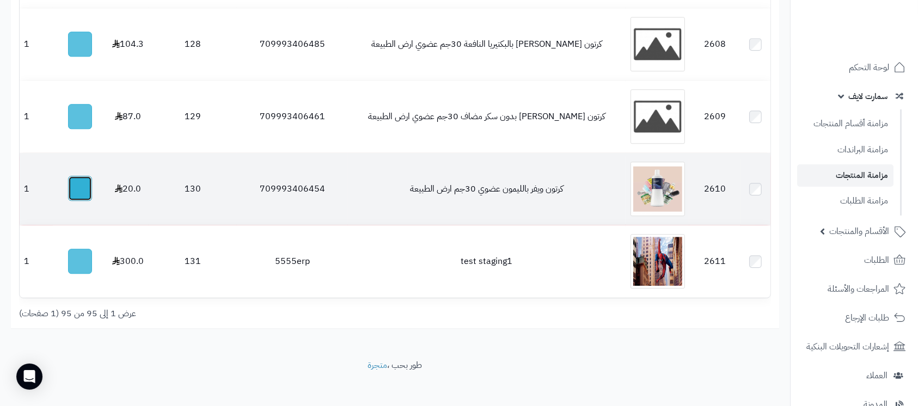
click at [83, 177] on button "button" at bounding box center [80, 188] width 24 height 25
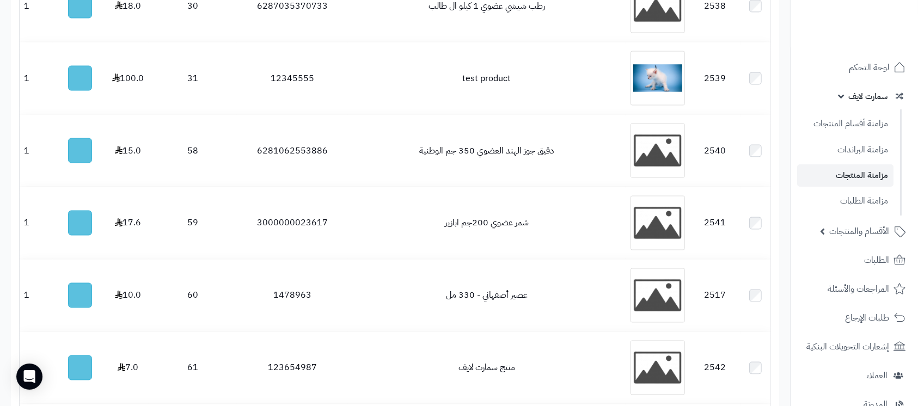
scroll to position [0, 0]
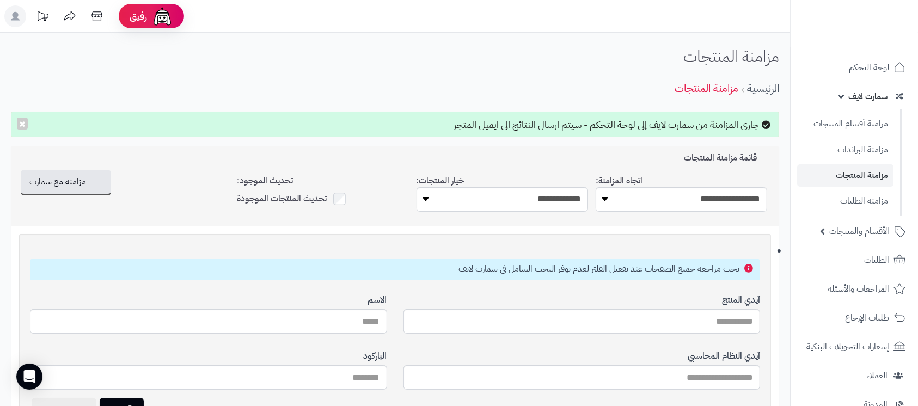
click at [844, 95] on link "سمارت لايف" at bounding box center [854, 96] width 114 height 26
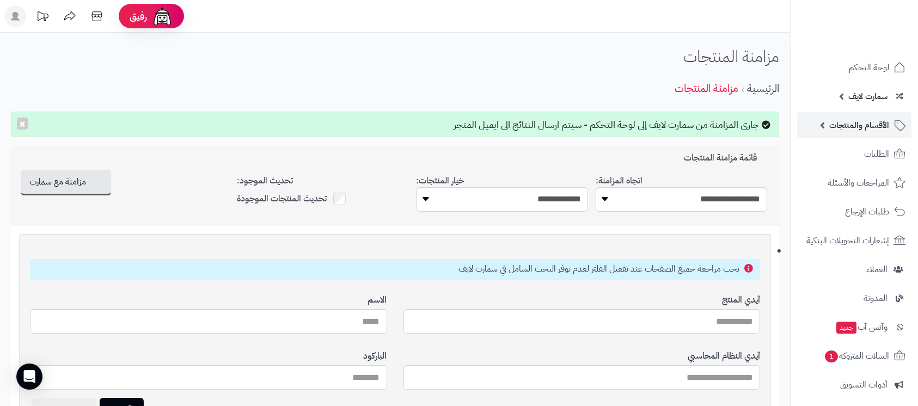
click at [856, 131] on span "الأقسام والمنتجات" at bounding box center [859, 125] width 60 height 15
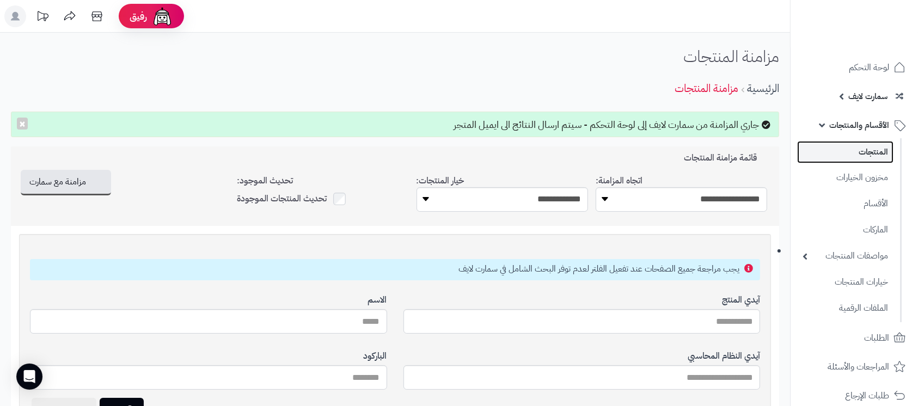
click at [857, 152] on link "المنتجات" at bounding box center [845, 152] width 96 height 22
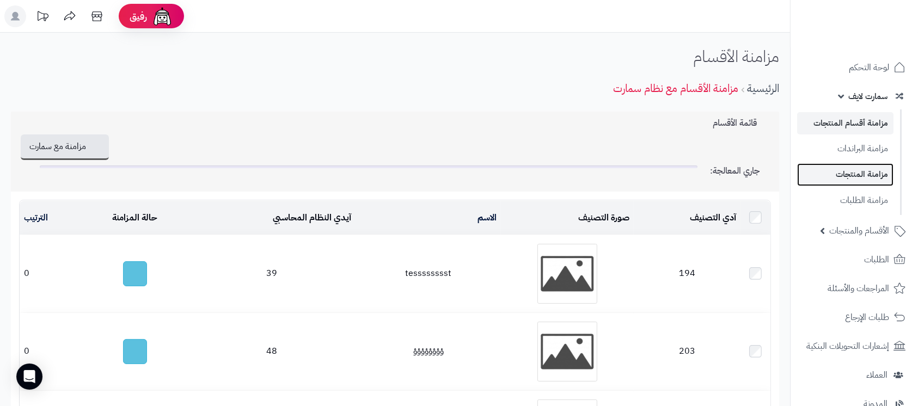
click at [847, 172] on link "مزامنة المنتجات" at bounding box center [845, 174] width 96 height 22
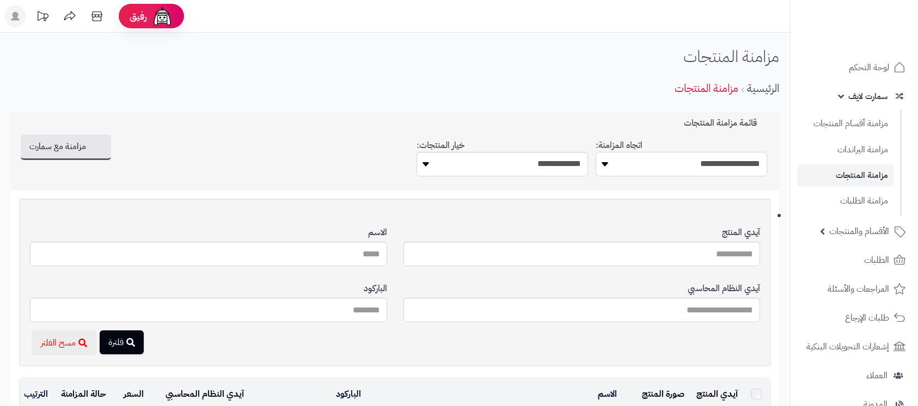
click at [687, 168] on select "**********" at bounding box center [682, 164] width 172 height 25
select select "*********"
click at [596, 152] on select "**********" at bounding box center [682, 164] width 172 height 25
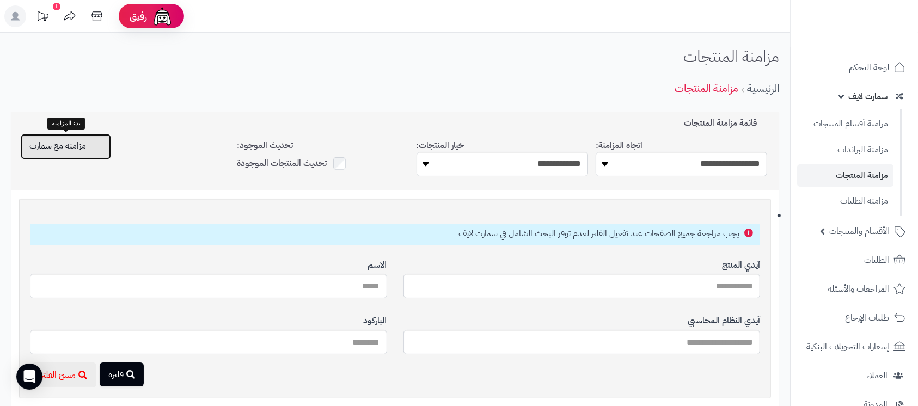
click at [75, 153] on button "مزامنة مع سمارت" at bounding box center [66, 147] width 90 height 26
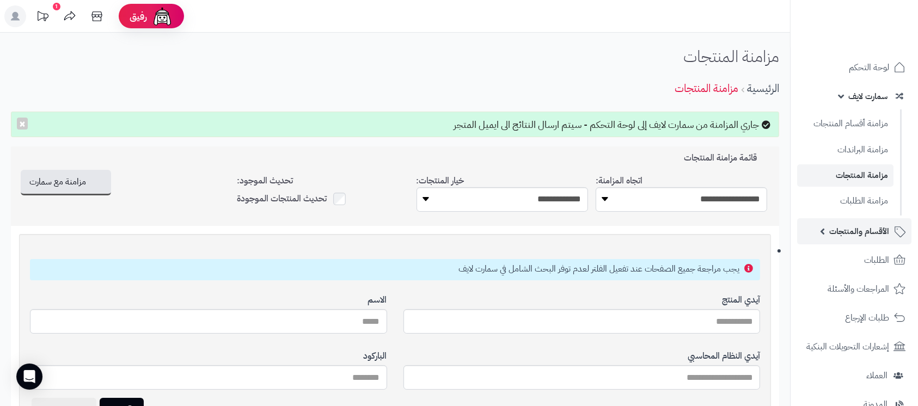
click at [844, 240] on link "الأقسام والمنتجات" at bounding box center [854, 231] width 114 height 26
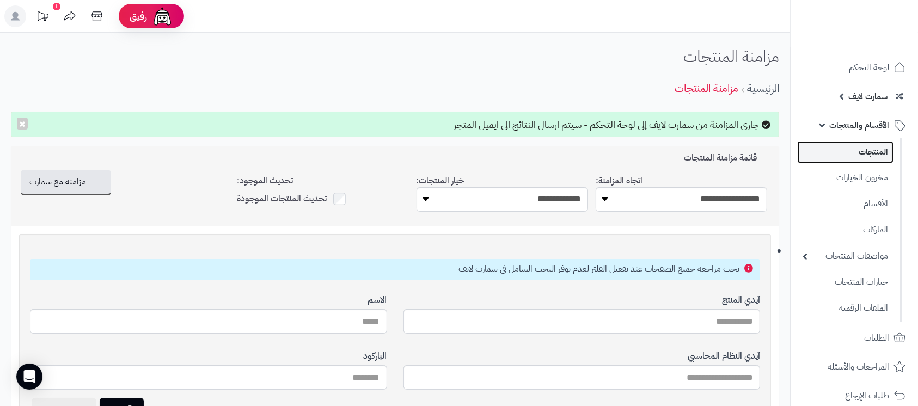
click at [864, 152] on link "المنتجات" at bounding box center [845, 152] width 96 height 22
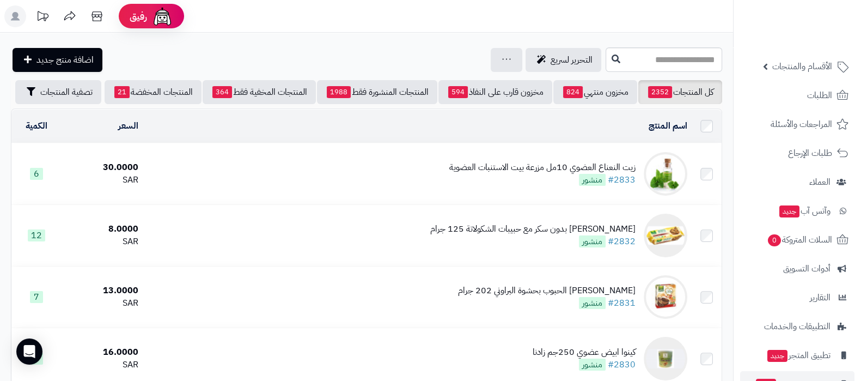
scroll to position [88, 0]
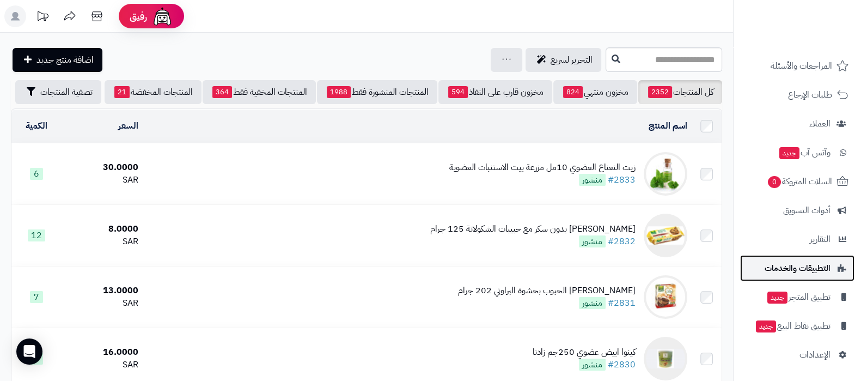
click at [795, 265] on span "التطبيقات والخدمات" at bounding box center [798, 267] width 66 height 15
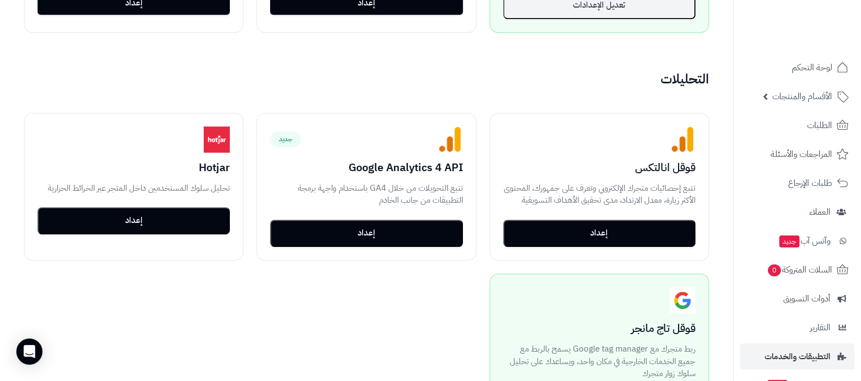
scroll to position [817, 0]
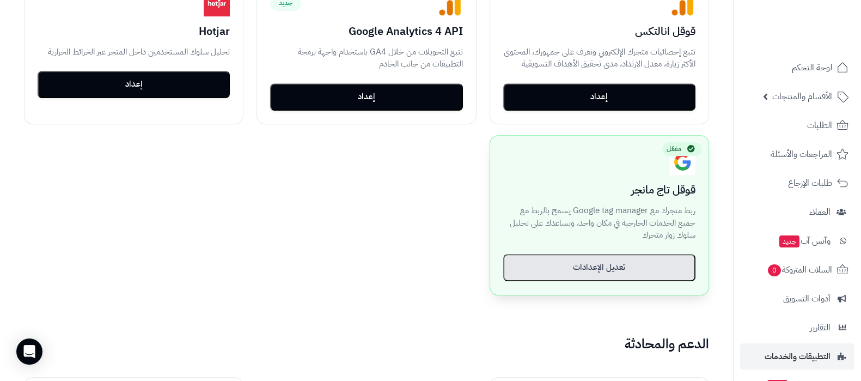
click at [577, 266] on button "تعديل الإعدادات" at bounding box center [599, 267] width 192 height 27
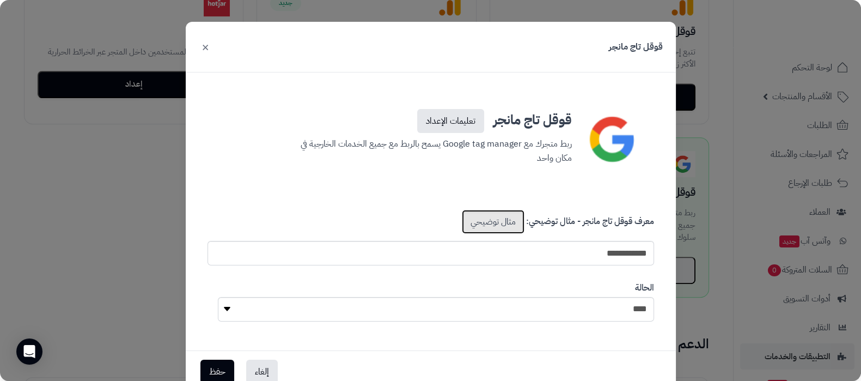
click at [486, 217] on link "مثال توضيحي" at bounding box center [493, 222] width 63 height 24
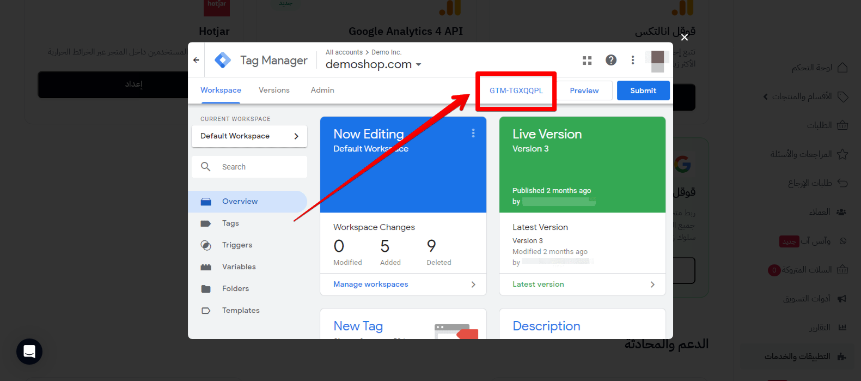
click at [681, 34] on button "×" at bounding box center [684, 37] width 21 height 34
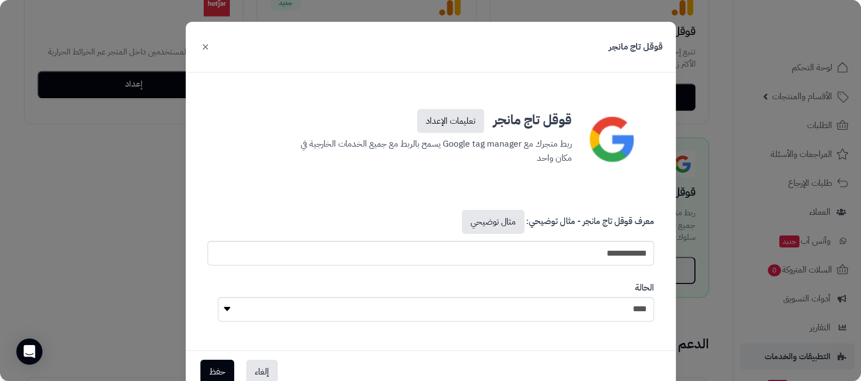
click at [212, 46] on button "×" at bounding box center [205, 46] width 13 height 24
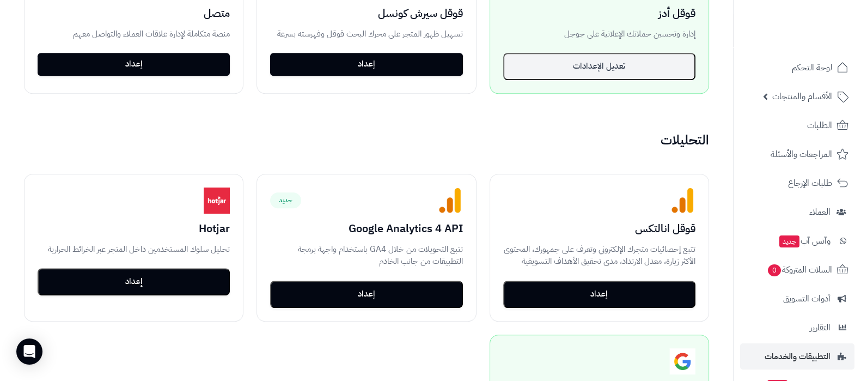
scroll to position [544, 0]
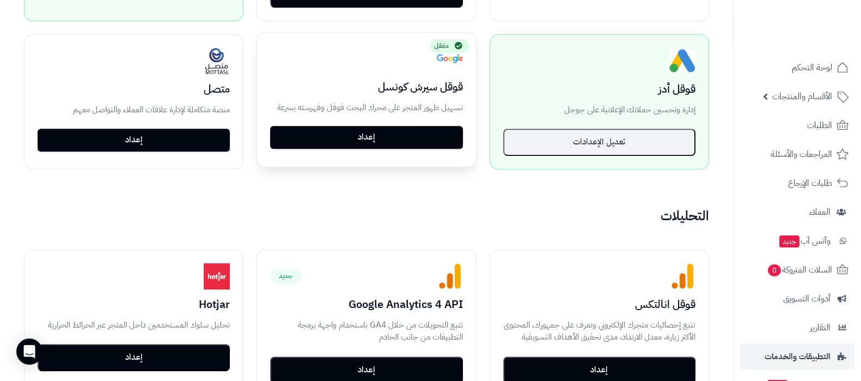
click at [399, 132] on link "إعداد" at bounding box center [366, 137] width 192 height 23
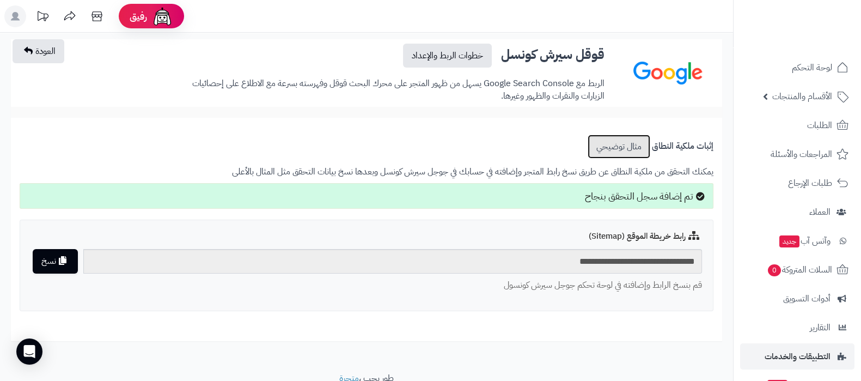
click at [602, 135] on link "مثال توضيحي" at bounding box center [619, 147] width 63 height 24
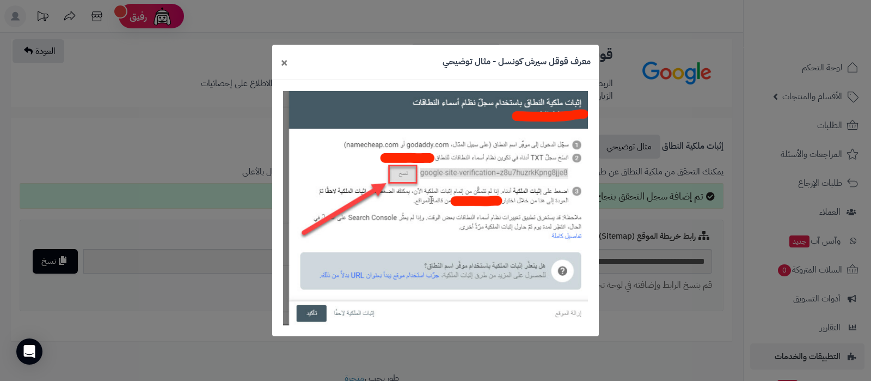
click at [289, 64] on div "معرف قوقل سيرش كونسل - مثال توضيحي ×" at bounding box center [435, 62] width 327 height 35
click at [286, 63] on span "×" at bounding box center [284, 62] width 8 height 19
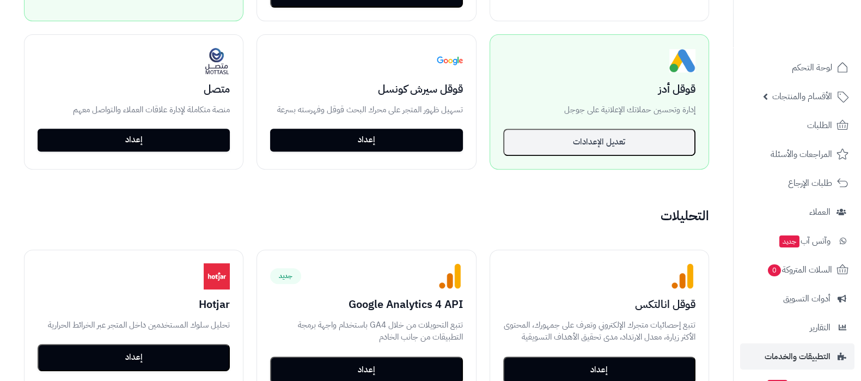
scroll to position [544, 0]
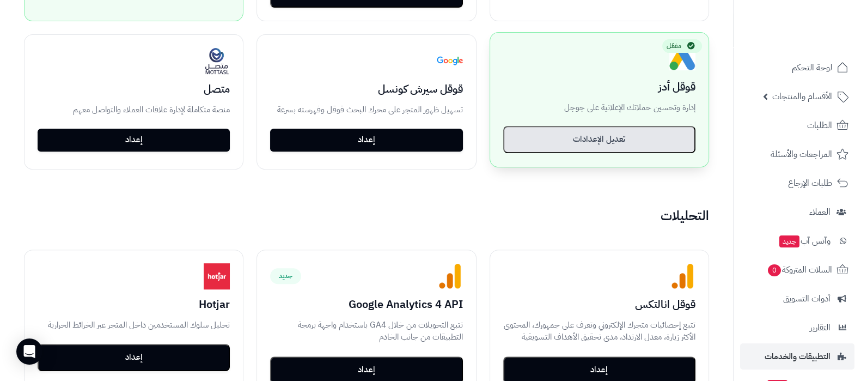
click at [600, 136] on button "تعديل الإعدادات" at bounding box center [599, 139] width 192 height 27
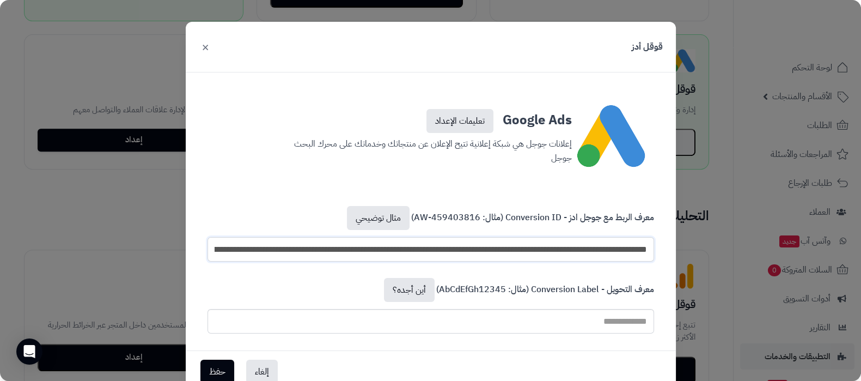
click at [507, 245] on input "**********" at bounding box center [431, 249] width 447 height 25
click at [383, 215] on link "مثال توضيحي" at bounding box center [378, 218] width 63 height 24
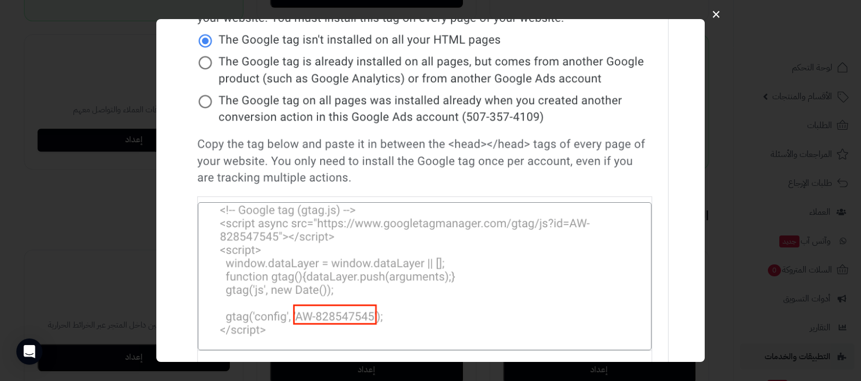
click at [715, 12] on button "×" at bounding box center [716, 14] width 21 height 34
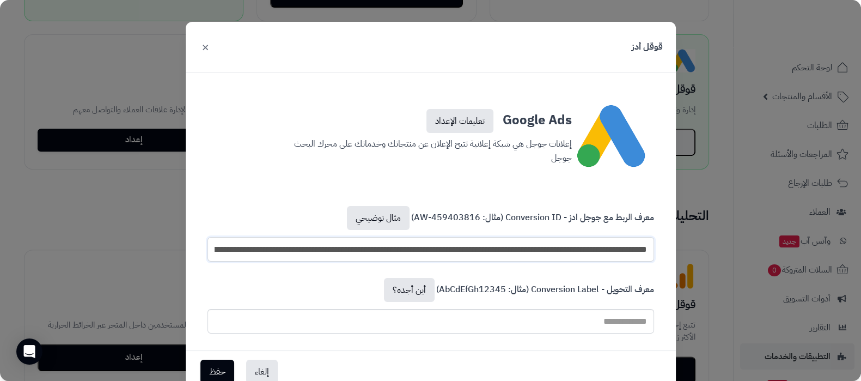
click at [438, 248] on input "**********" at bounding box center [431, 249] width 447 height 25
drag, startPoint x: 478, startPoint y: 247, endPoint x: 697, endPoint y: 235, distance: 219.8
click at [697, 235] on div "**********" at bounding box center [430, 190] width 861 height 381
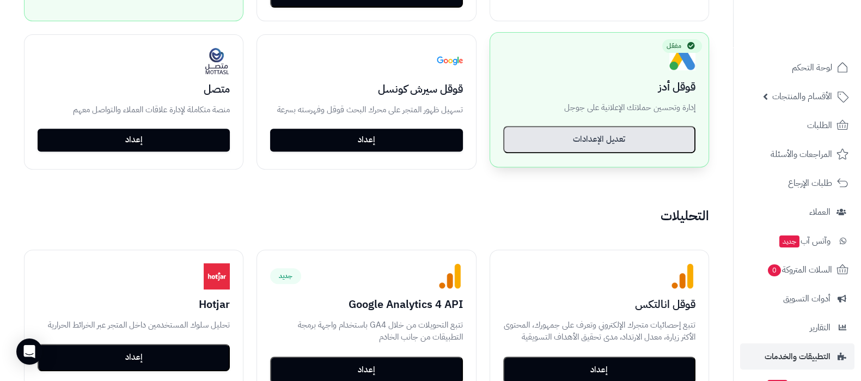
click at [629, 140] on button "تعديل الإعدادات" at bounding box center [599, 139] width 192 height 27
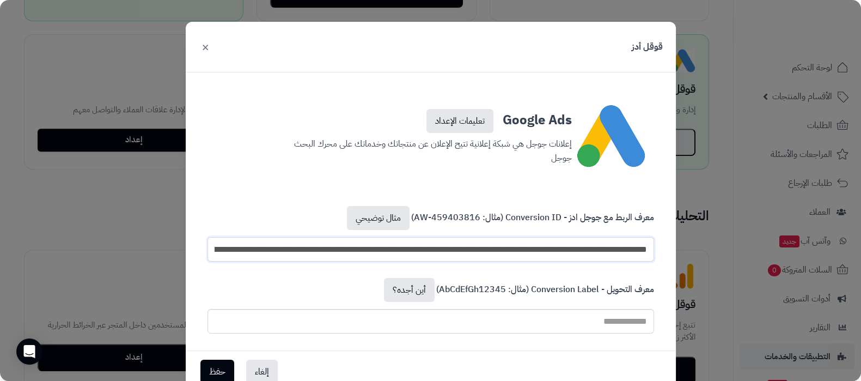
click at [278, 243] on input "**********" at bounding box center [431, 249] width 447 height 25
drag, startPoint x: 344, startPoint y: 256, endPoint x: 244, endPoint y: 251, distance: 100.3
click at [244, 251] on input "**********" at bounding box center [436, 249] width 436 height 25
click at [374, 251] on input "**********" at bounding box center [436, 249] width 436 height 25
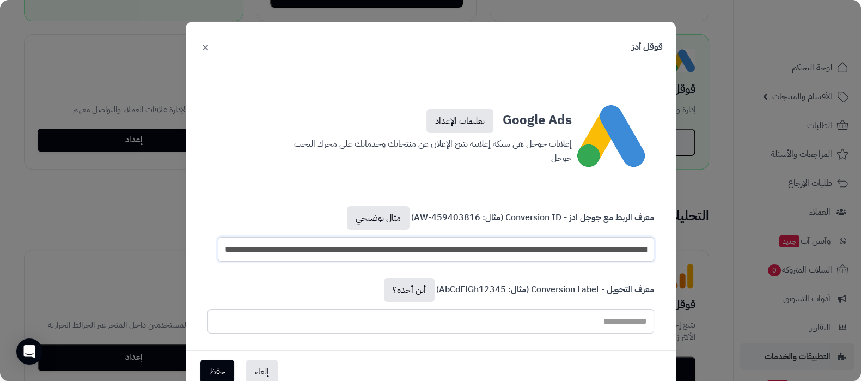
click at [374, 251] on input "**********" at bounding box center [436, 249] width 436 height 25
click at [384, 165] on div "Google Ads تعليمات الإعداد إعلانات جوجل هي شبكة إعلانية تتيح الإعلان عن منتجاتك…" at bounding box center [431, 137] width 298 height 65
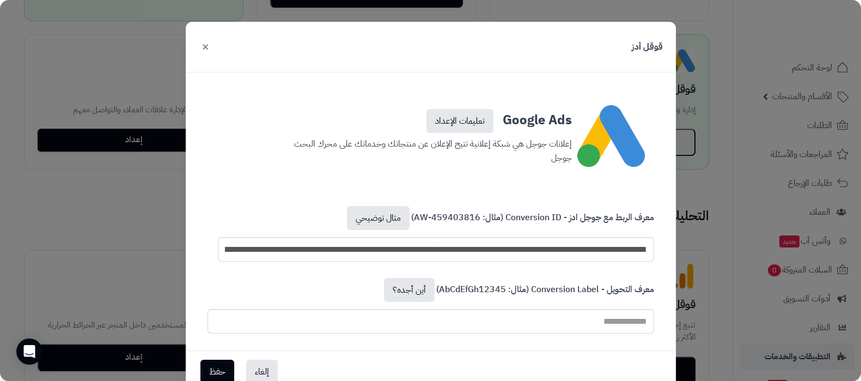
click at [211, 47] on button "×" at bounding box center [205, 46] width 13 height 24
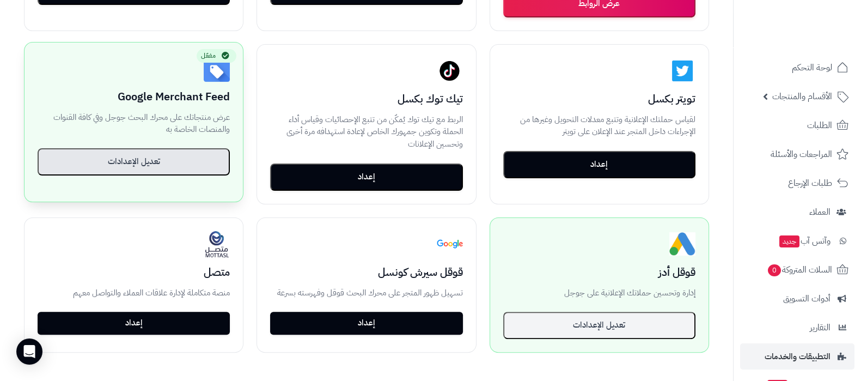
scroll to position [340, 0]
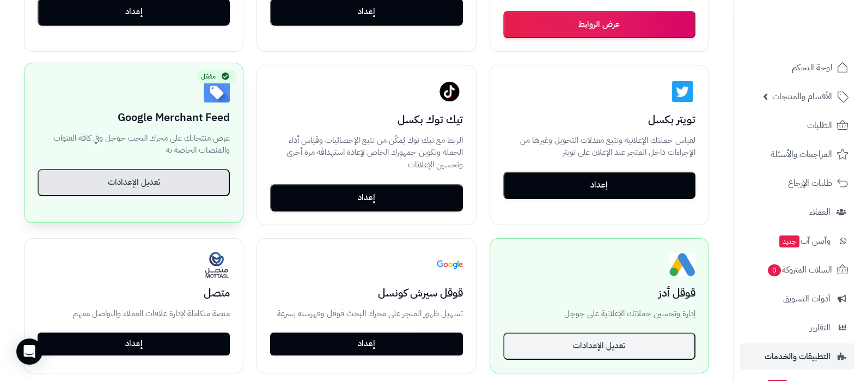
click at [149, 184] on button "تعديل الإعدادات" at bounding box center [134, 182] width 192 height 27
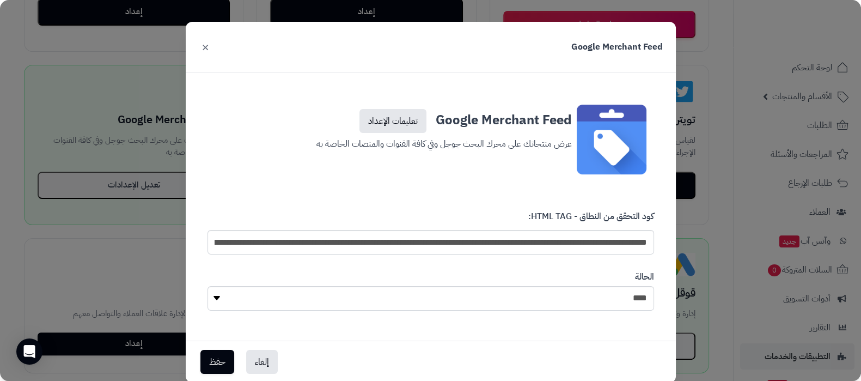
click at [561, 216] on label "كود التحقق من النطاق - HTML TAG:" at bounding box center [591, 218] width 126 height 17
click at [536, 236] on input "**********" at bounding box center [431, 242] width 447 height 25
click at [572, 240] on input "**********" at bounding box center [431, 242] width 447 height 25
click at [408, 123] on link "تعليمات الإعداد" at bounding box center [392, 121] width 67 height 24
click at [416, 126] on link "تعليمات الإعداد" at bounding box center [392, 121] width 67 height 24
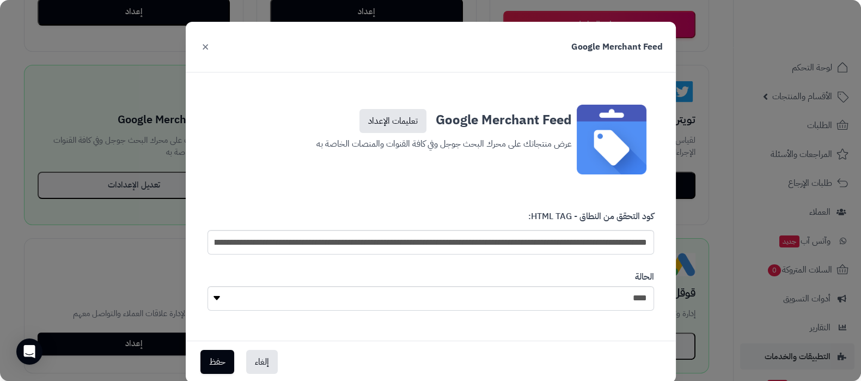
click at [209, 52] on button "×" at bounding box center [205, 46] width 13 height 24
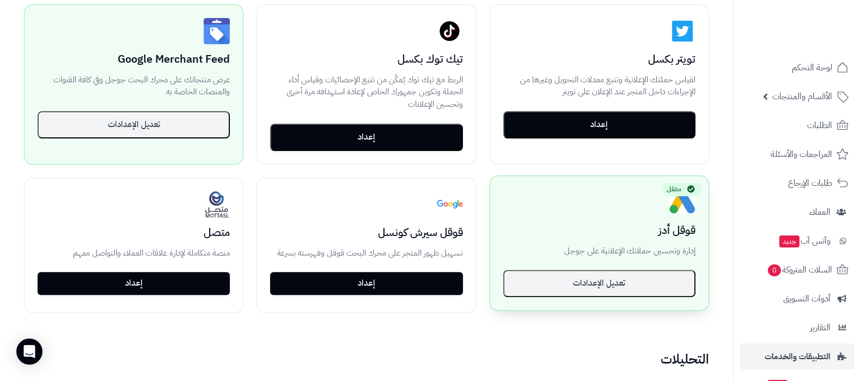
scroll to position [476, 0]
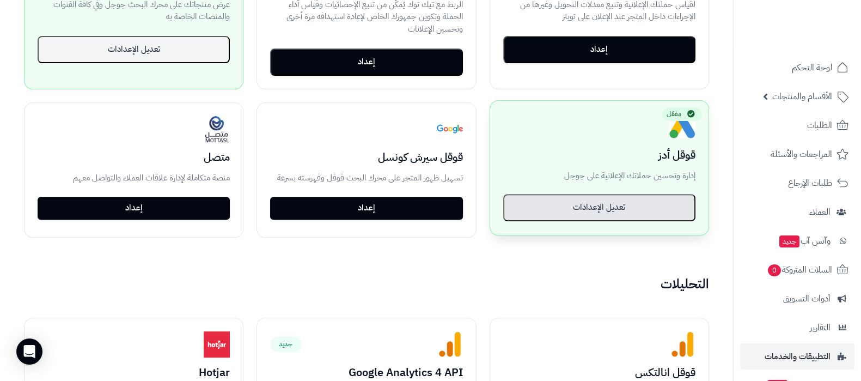
click at [605, 198] on button "تعديل الإعدادات" at bounding box center [599, 207] width 192 height 27
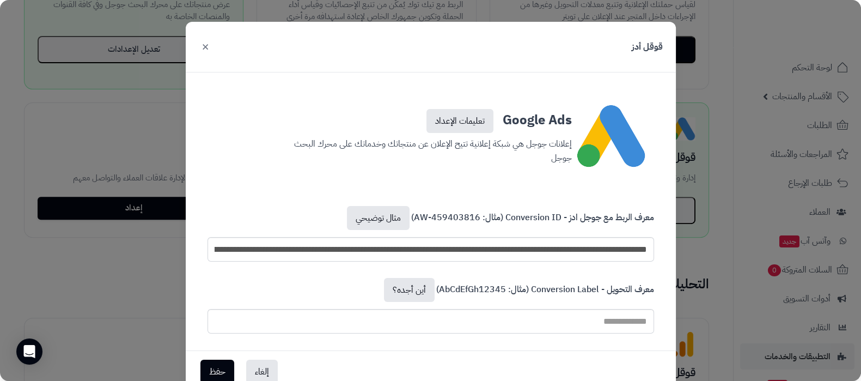
click at [212, 41] on button "×" at bounding box center [205, 46] width 13 height 24
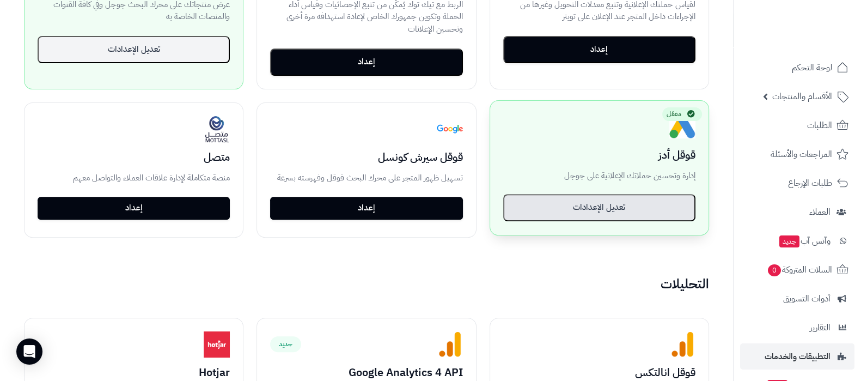
click at [596, 209] on button "تعديل الإعدادات" at bounding box center [599, 207] width 192 height 27
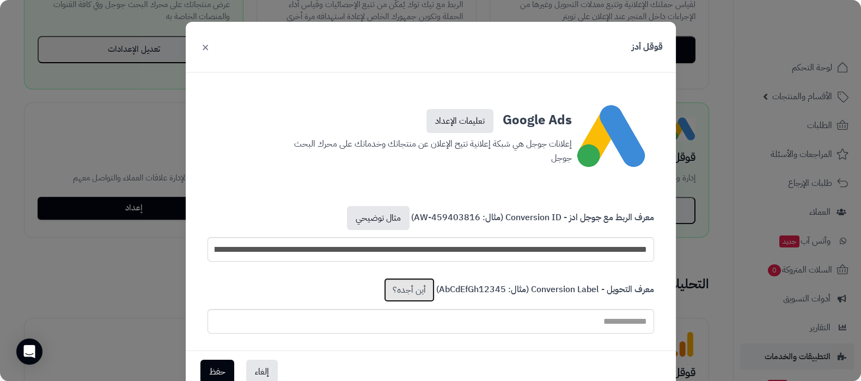
click at [406, 288] on link "أين أجده؟" at bounding box center [409, 290] width 51 height 24
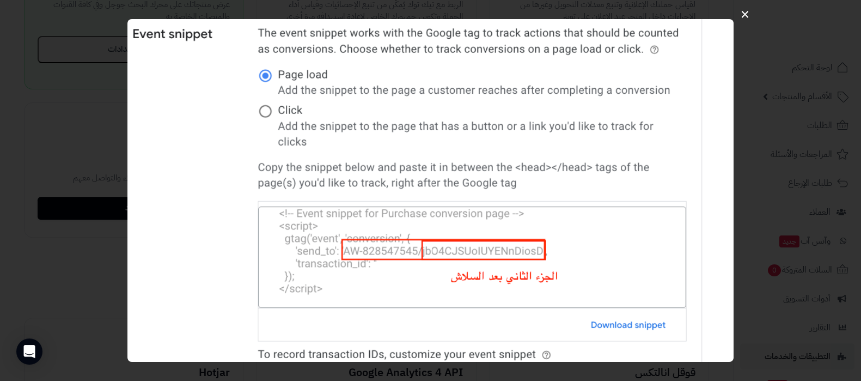
click at [746, 16] on button "×" at bounding box center [745, 14] width 21 height 34
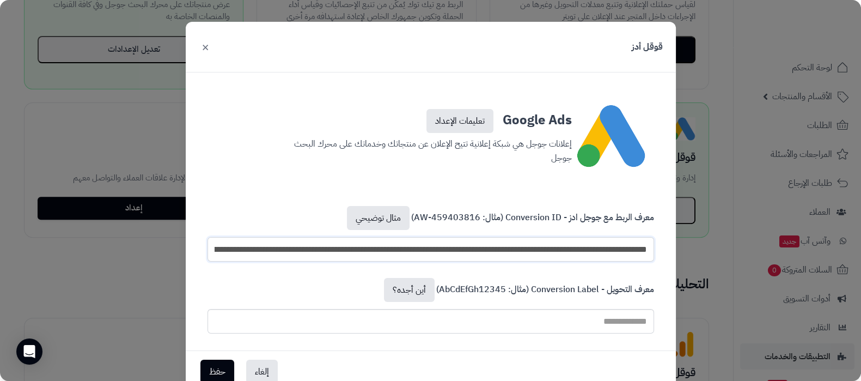
click at [441, 249] on input "**********" at bounding box center [431, 249] width 447 height 25
click at [209, 51] on button "×" at bounding box center [205, 46] width 13 height 24
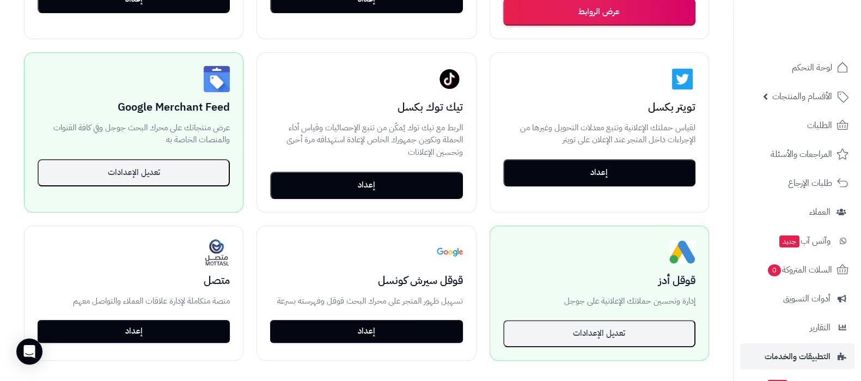
scroll to position [340, 0]
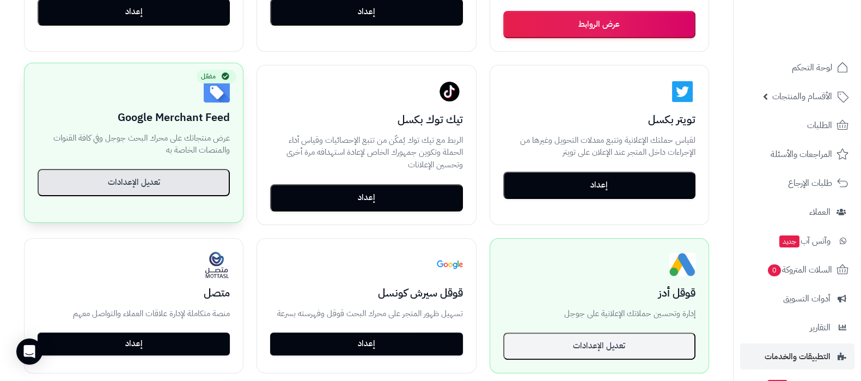
click at [182, 178] on button "تعديل الإعدادات" at bounding box center [134, 182] width 192 height 27
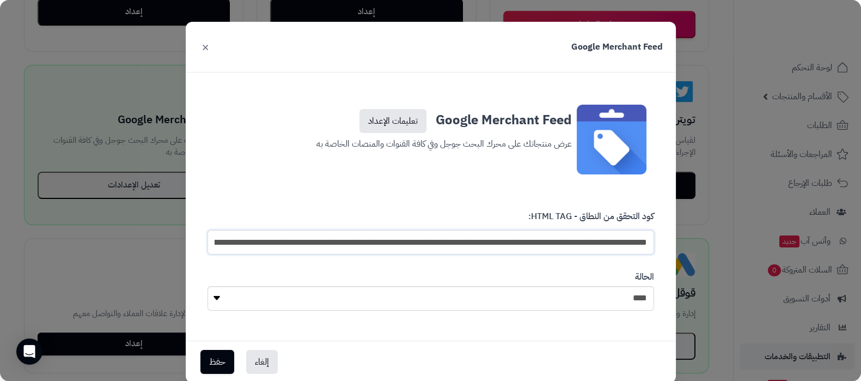
click at [428, 246] on input "**********" at bounding box center [431, 242] width 447 height 25
click at [212, 51] on button "×" at bounding box center [205, 46] width 13 height 24
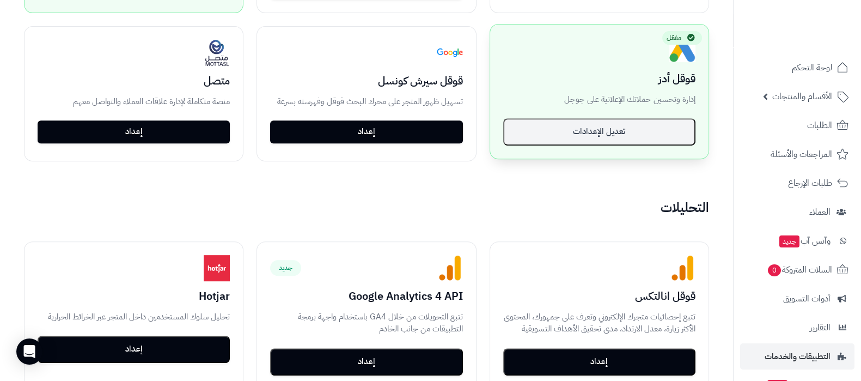
scroll to position [613, 0]
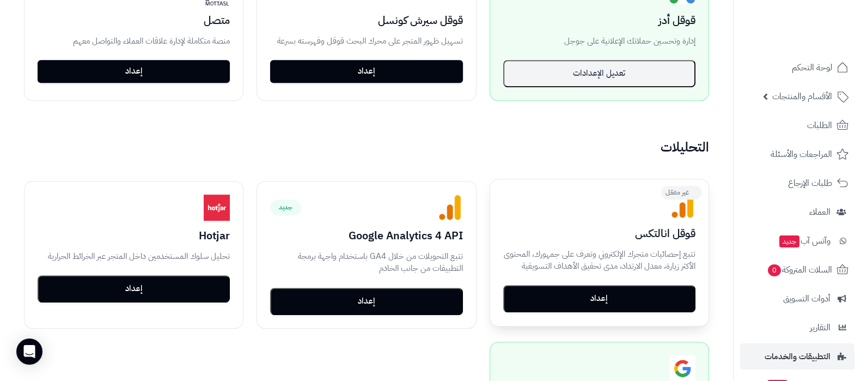
click at [529, 293] on button "إعداد" at bounding box center [599, 298] width 192 height 27
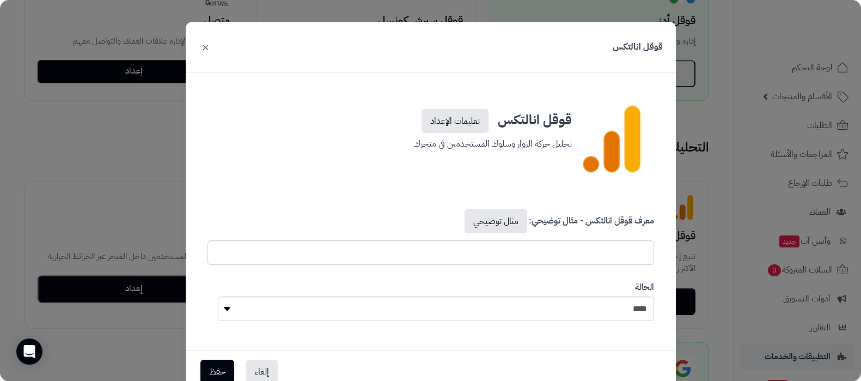
click at [484, 107] on h3 "قوقل انالتكس تعليمات الإعداد" at bounding box center [431, 119] width 282 height 28
click at [482, 111] on link "تعليمات الإعداد" at bounding box center [455, 121] width 67 height 24
click at [211, 50] on button "×" at bounding box center [205, 46] width 13 height 24
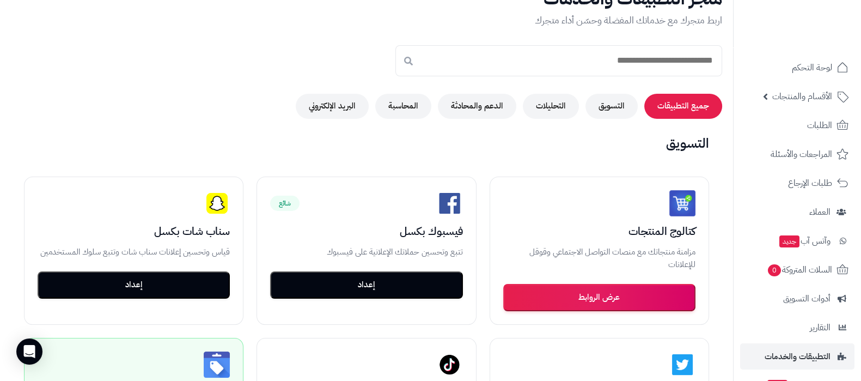
scroll to position [0, 0]
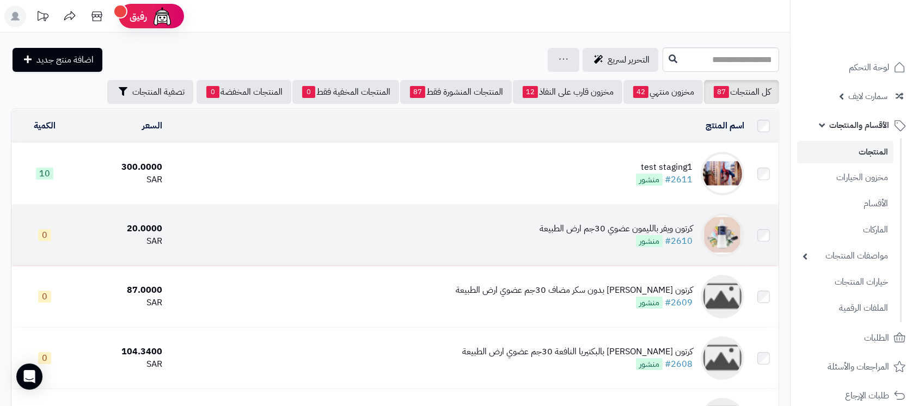
click at [591, 233] on div "كرتون ويفر بالليمون عضوي 30جم ارض الطبيعة" at bounding box center [616, 229] width 153 height 13
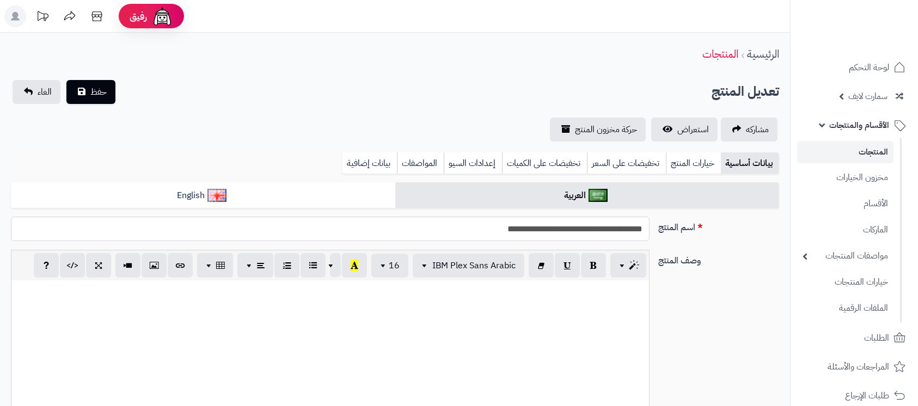
click at [571, 226] on input "**********" at bounding box center [330, 229] width 639 height 25
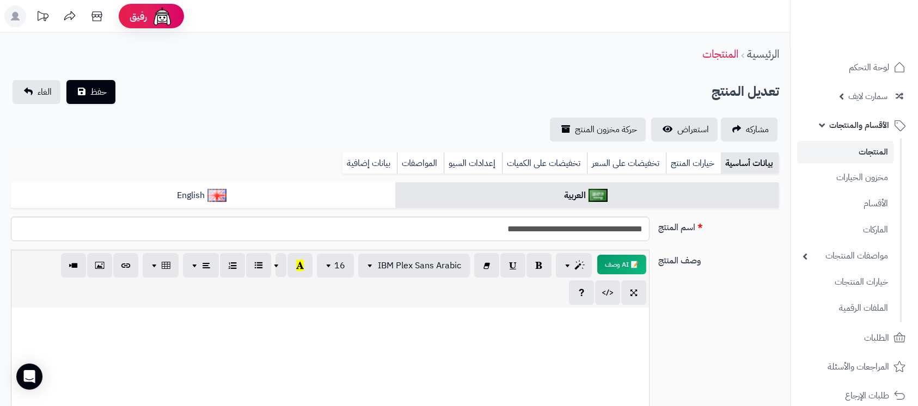
click at [847, 142] on link "المنتجات" at bounding box center [845, 152] width 96 height 22
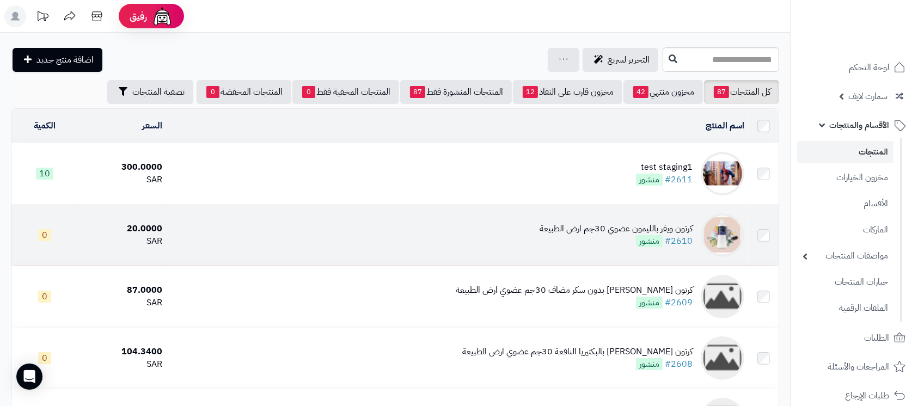
click at [531, 231] on td "كرتون ويفر بالليمون عضوي 30جم ارض الطبيعة #2610 منشور" at bounding box center [458, 235] width 582 height 61
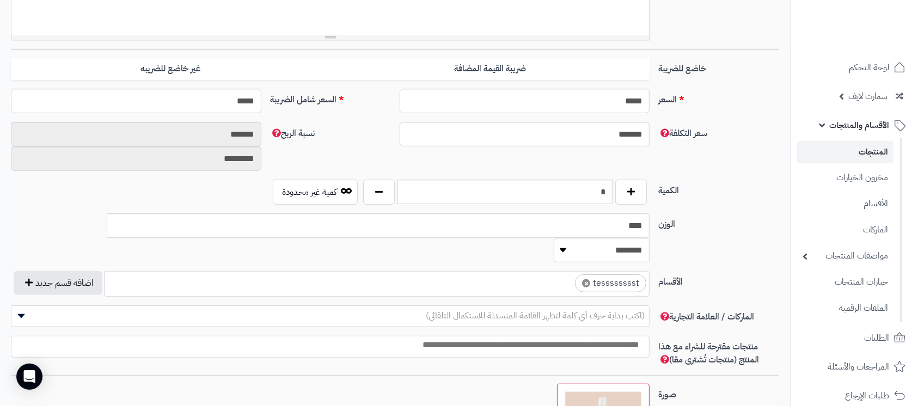
scroll to position [463, 0]
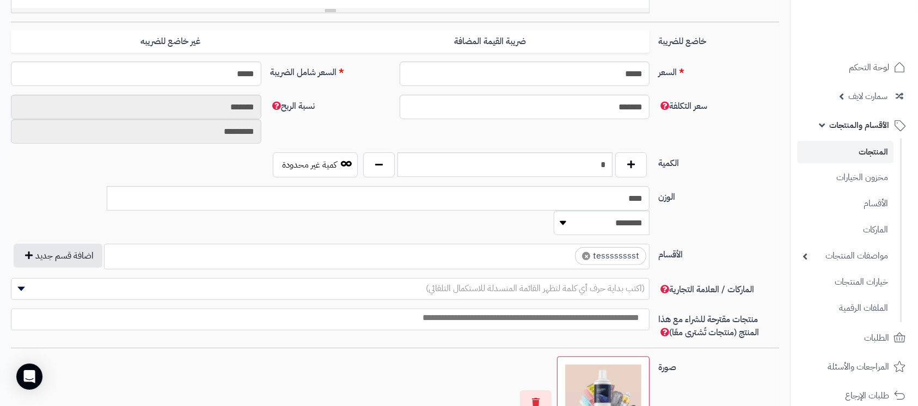
click at [853, 150] on link "المنتجات" at bounding box center [845, 152] width 96 height 22
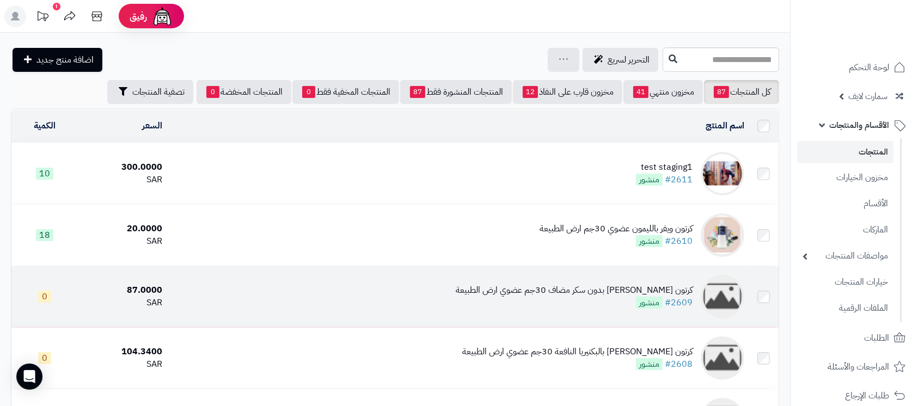
click at [578, 289] on div "كرتون [PERSON_NAME] بدون سكر مضاف 30جم عضوي ارض الطبيعة" at bounding box center [574, 290] width 237 height 13
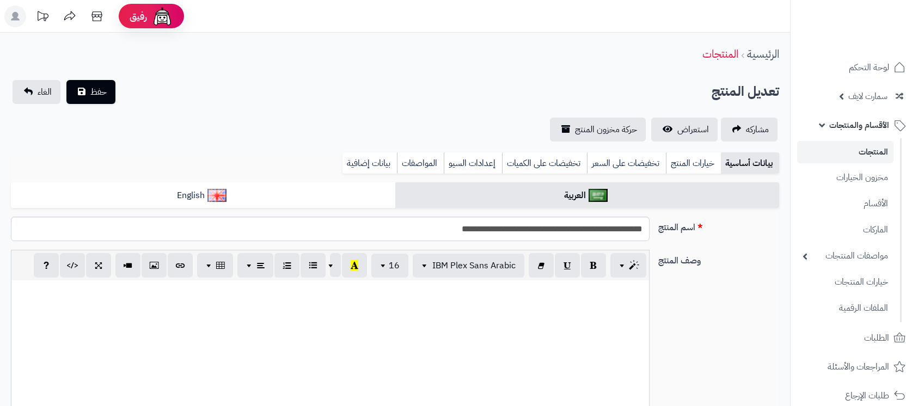
select select
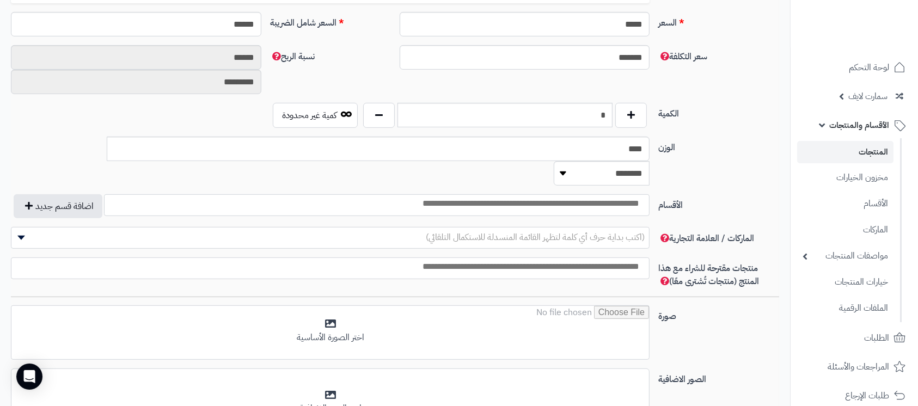
scroll to position [654, 0]
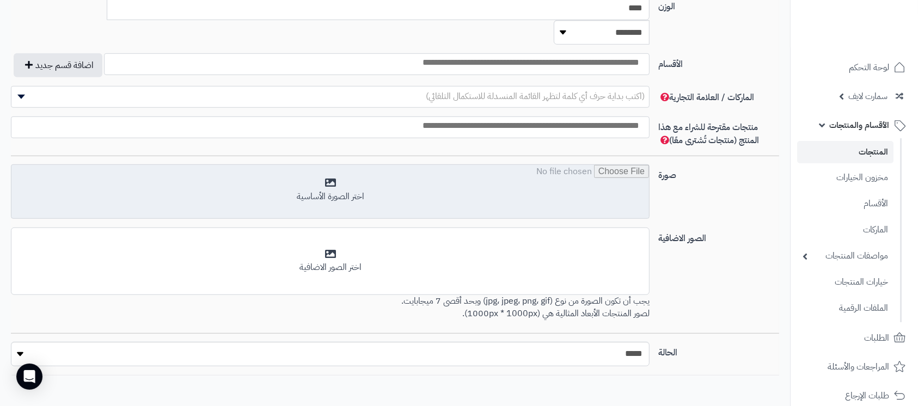
click at [340, 165] on input "file" at bounding box center [330, 192] width 638 height 54
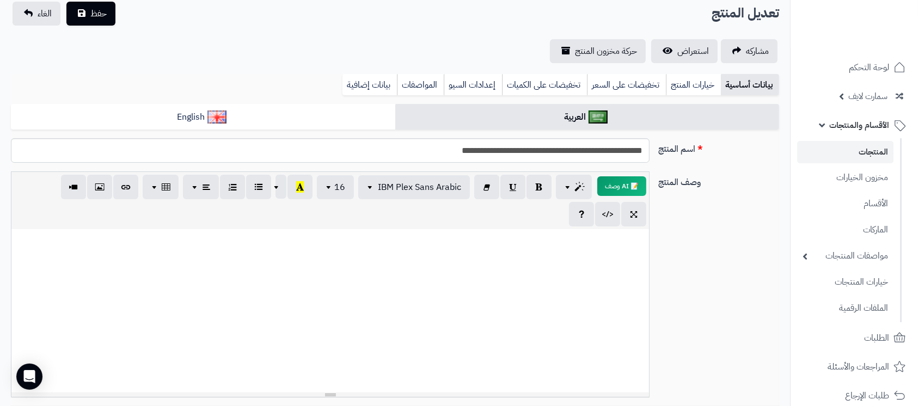
scroll to position [72, 0]
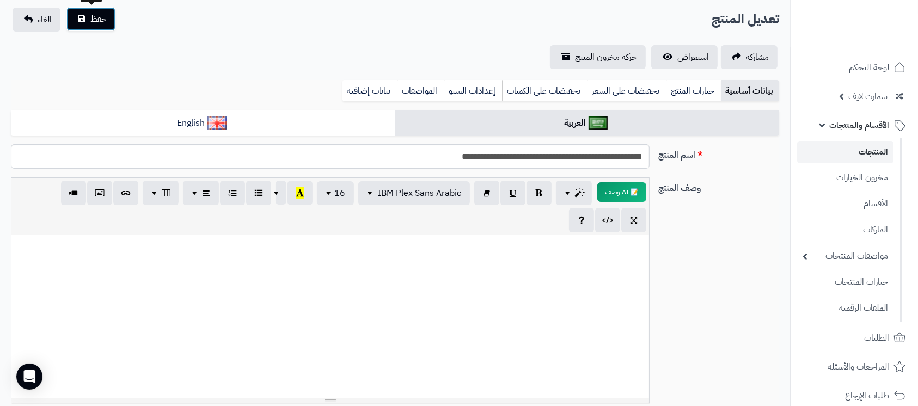
click at [98, 22] on span "حفظ" at bounding box center [98, 19] width 16 height 13
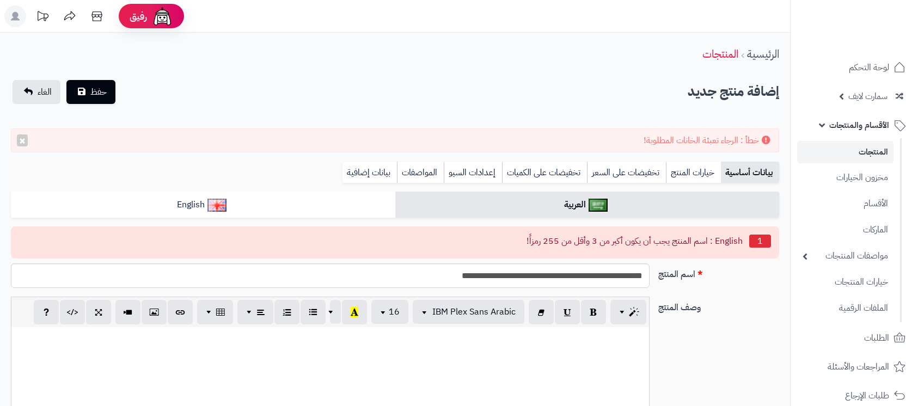
select select
click at [590, 281] on input "**********" at bounding box center [330, 276] width 639 height 25
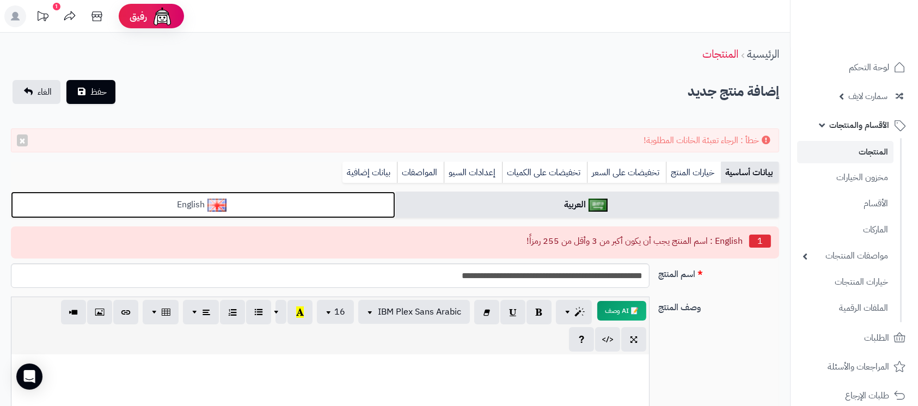
click at [323, 206] on link "English" at bounding box center [203, 205] width 385 height 27
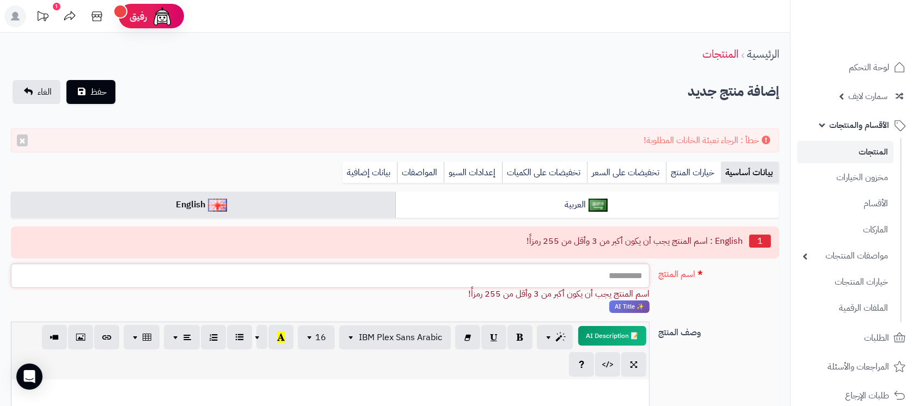
click at [626, 278] on input "اسم المنتج" at bounding box center [330, 276] width 639 height 25
paste input "**********"
type input "**********"
click at [740, 325] on label "وصف المنتج" at bounding box center [719, 330] width 130 height 17
click at [0, 0] on textarea "وصف المنتج" at bounding box center [0, 0] width 0 height 0
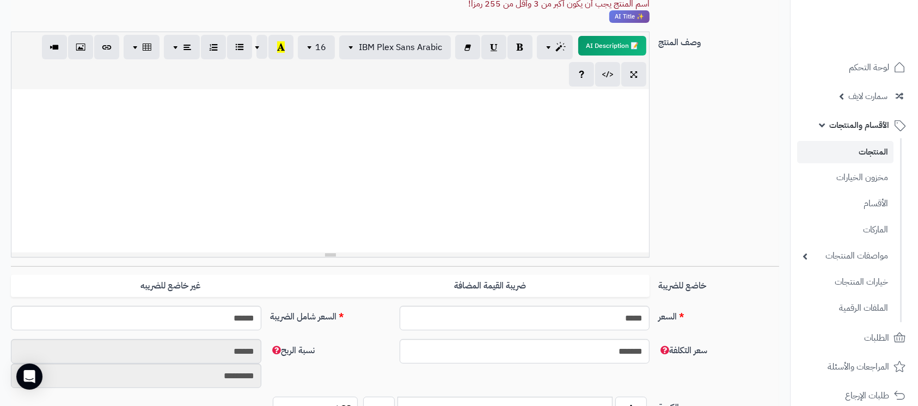
scroll to position [508, 0]
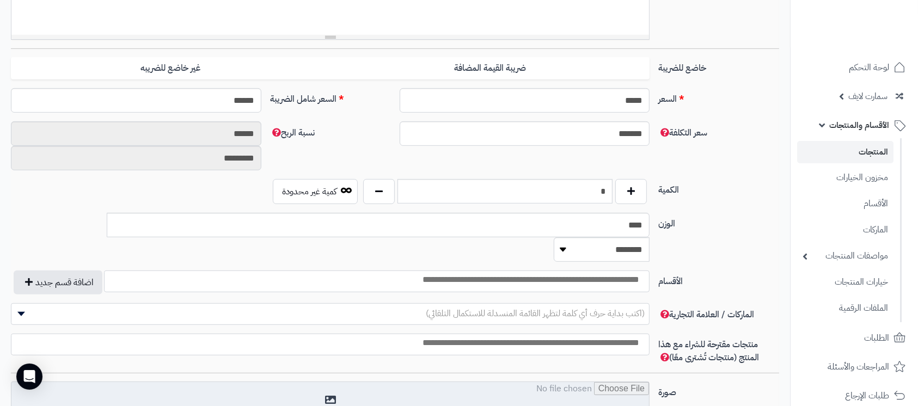
click at [477, 382] on input "file" at bounding box center [330, 409] width 638 height 54
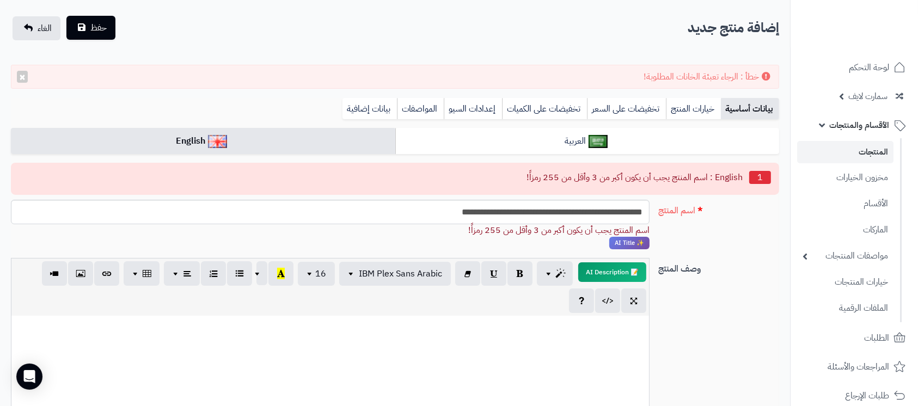
scroll to position [0, 0]
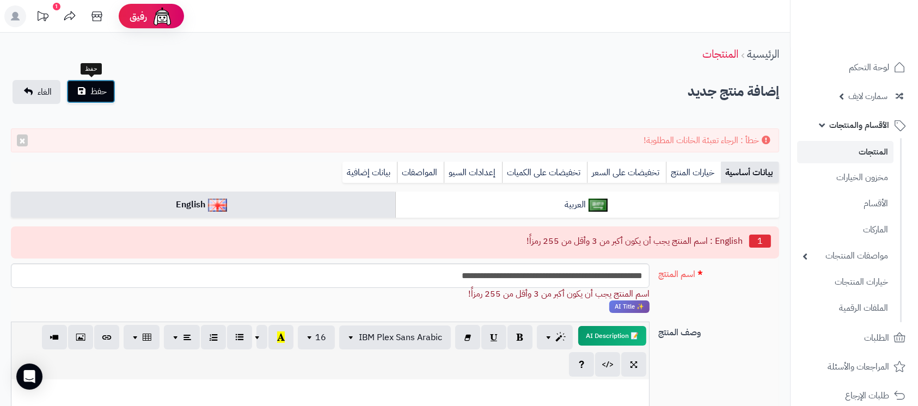
click at [92, 80] on button "حفظ" at bounding box center [90, 92] width 49 height 24
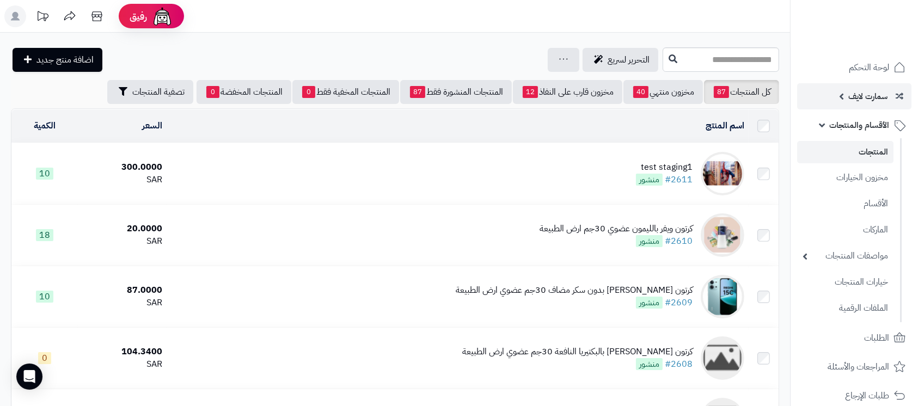
click at [837, 90] on link "سمارت لايف" at bounding box center [854, 96] width 114 height 26
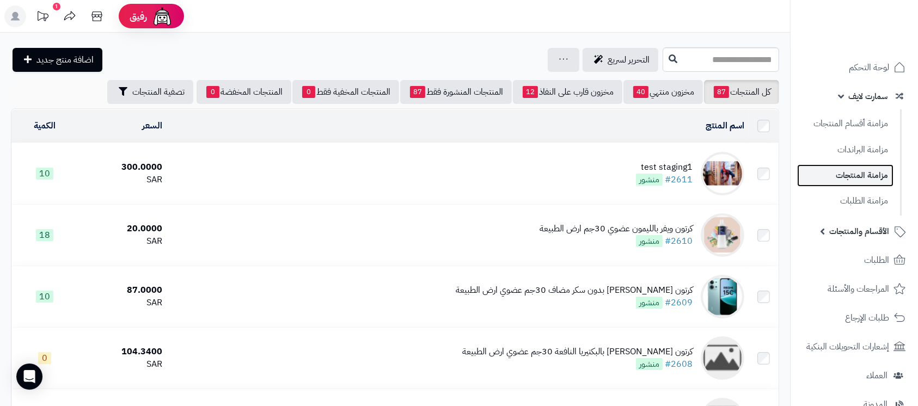
click at [858, 172] on link "مزامنة المنتجات" at bounding box center [845, 175] width 96 height 22
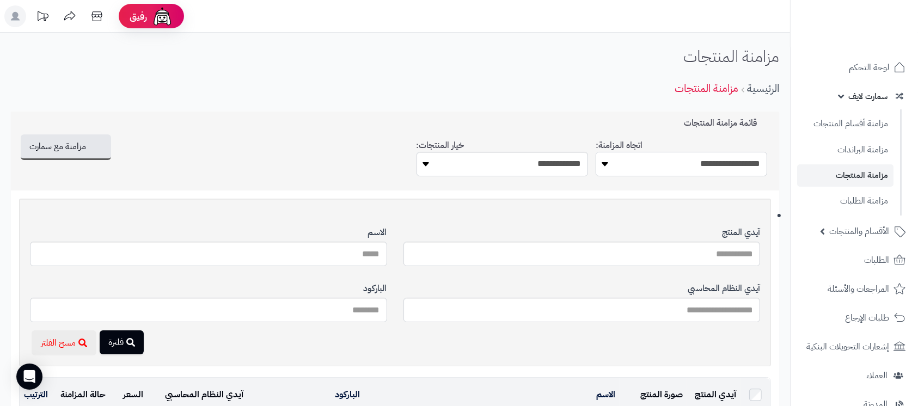
drag, startPoint x: 678, startPoint y: 168, endPoint x: 680, endPoint y: 174, distance: 5.9
click at [678, 168] on select "**********" at bounding box center [682, 164] width 172 height 25
select select "*********"
click at [596, 152] on select "**********" at bounding box center [682, 164] width 172 height 25
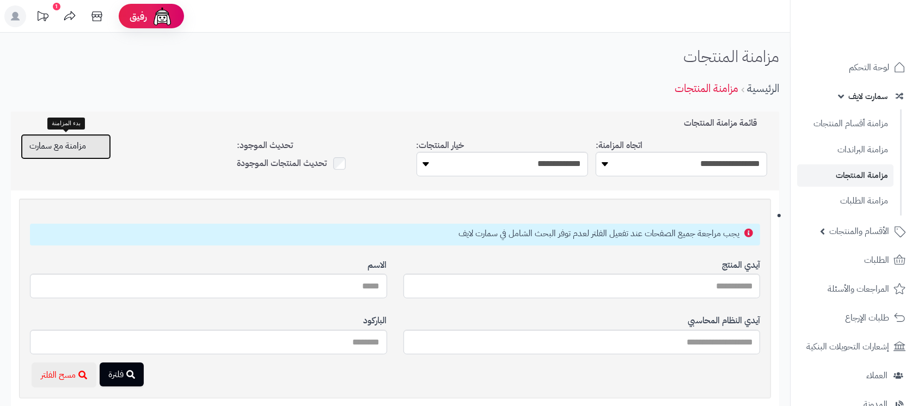
click at [65, 147] on span "مزامنة مع سمارت" at bounding box center [57, 145] width 57 height 13
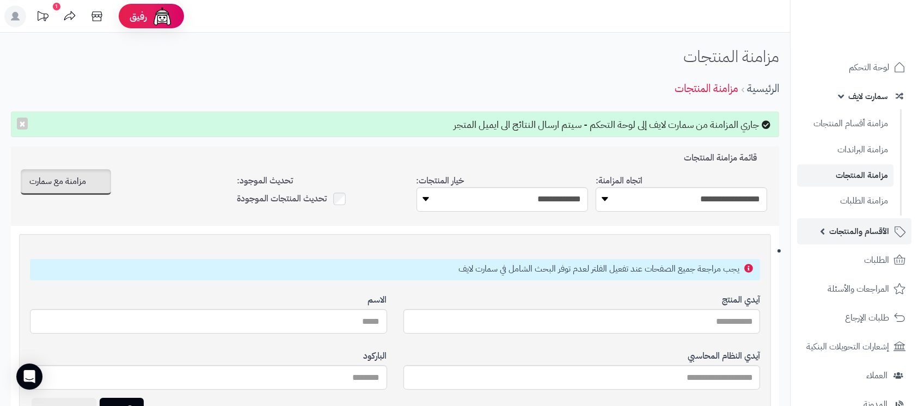
click at [852, 235] on span "الأقسام والمنتجات" at bounding box center [859, 231] width 60 height 15
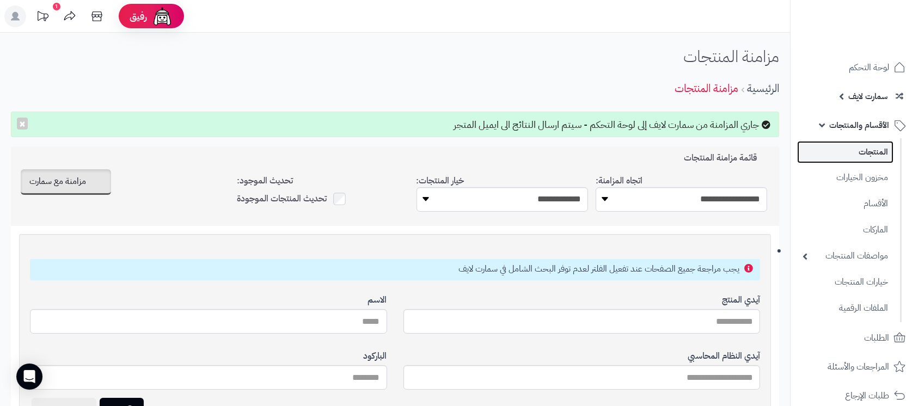
click at [868, 159] on link "المنتجات" at bounding box center [845, 152] width 96 height 22
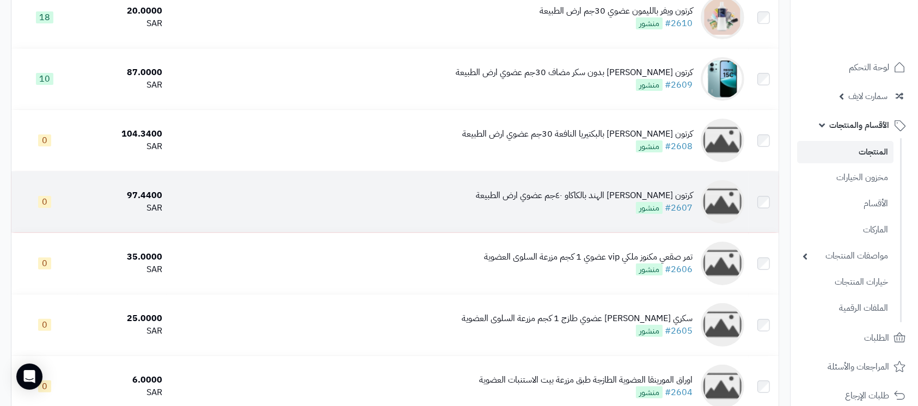
scroll to position [72, 0]
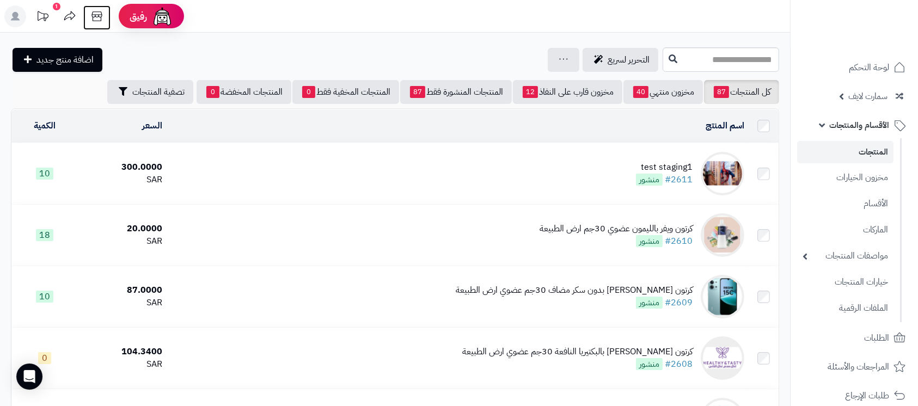
click at [96, 14] on icon at bounding box center [97, 16] width 22 height 22
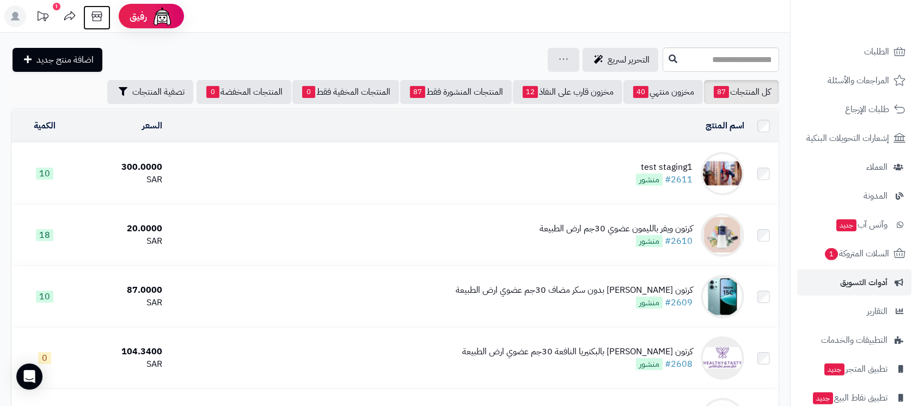
scroll to position [290, 0]
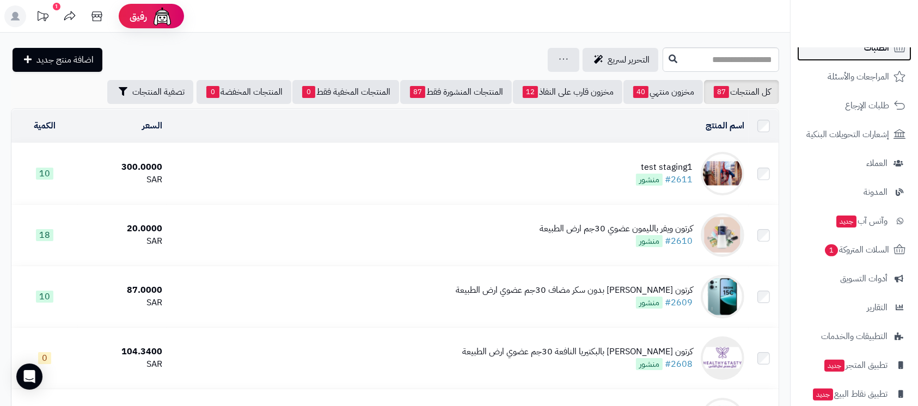
click at [869, 51] on span "الطلبات" at bounding box center [876, 47] width 25 height 15
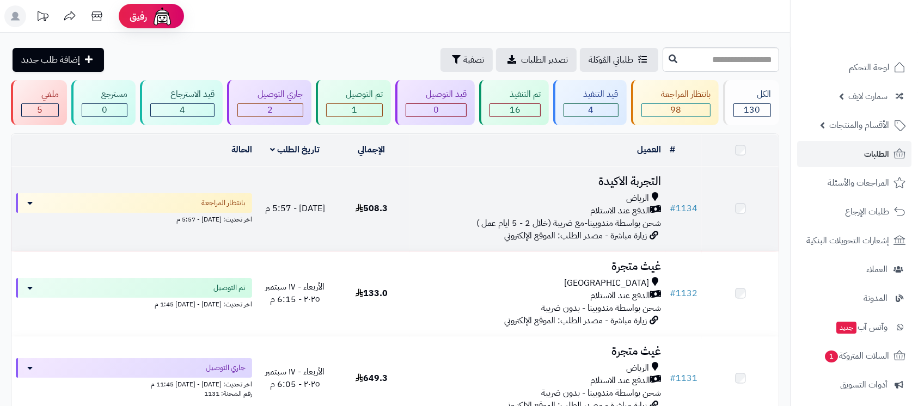
click at [558, 187] on td "التجربة الاكيدة الرياض الدفع عند الاستلام شحن بواسطة مندوبينا-مع ضريبة (خلال 2 …" at bounding box center [537, 209] width 255 height 84
click at [614, 189] on h3 "التجربة الاكيدة" at bounding box center [537, 183] width 247 height 13
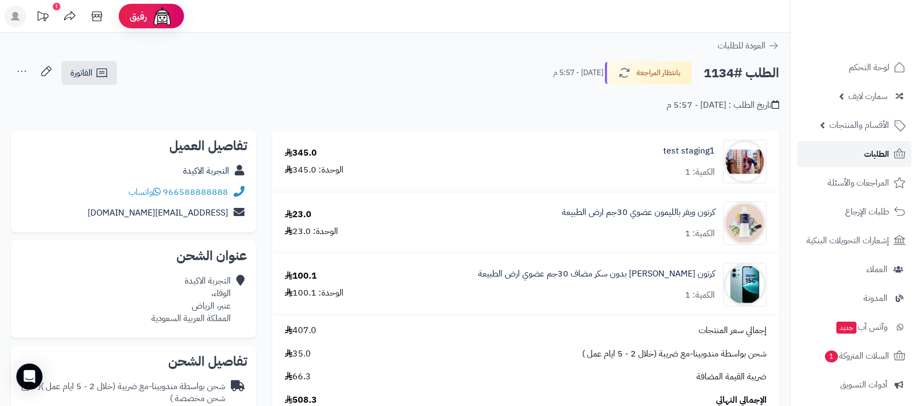
click at [877, 155] on span "الطلبات" at bounding box center [876, 154] width 25 height 15
